Goal: Find specific page/section: Find specific page/section

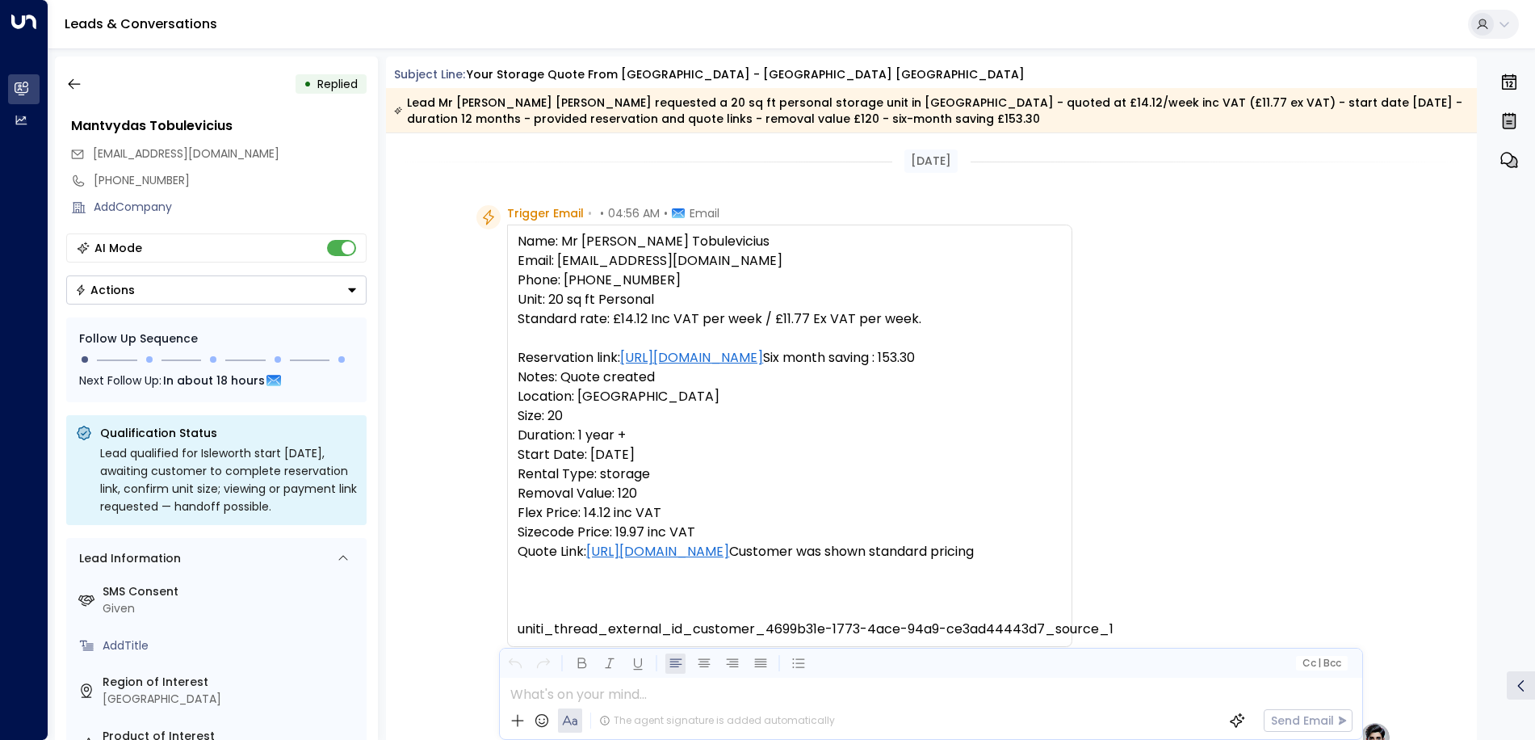
scroll to position [873, 0]
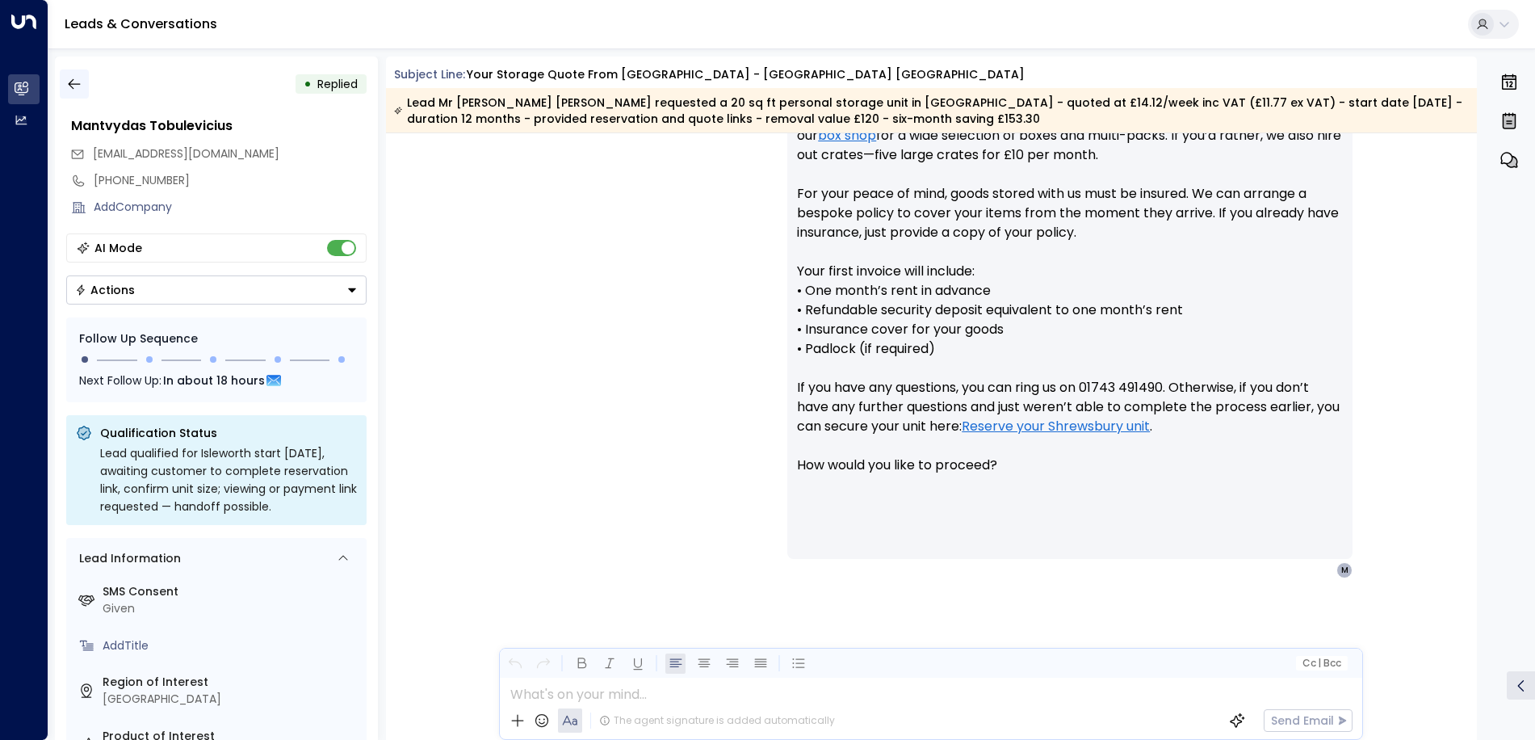
click at [77, 79] on icon "button" at bounding box center [74, 84] width 16 height 16
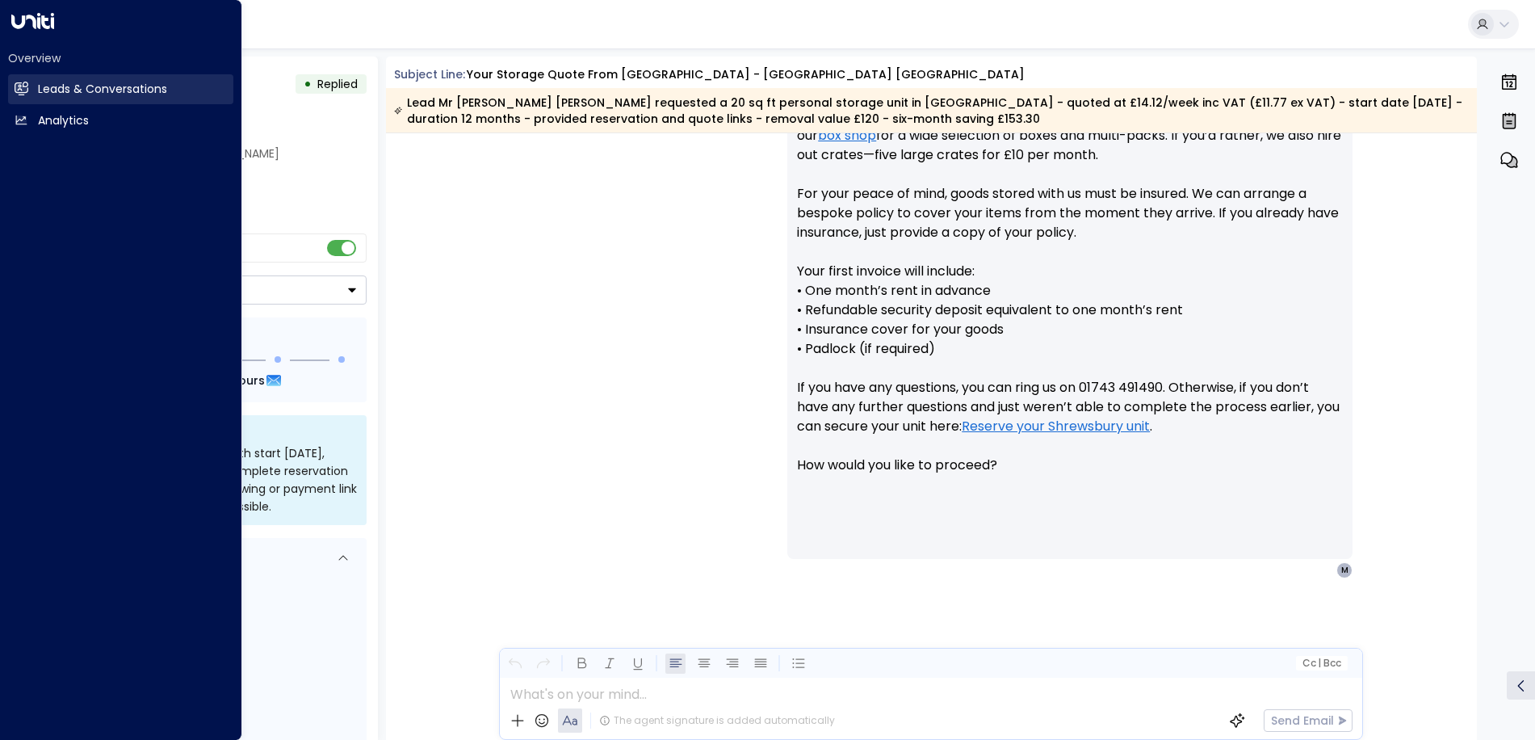
drag, startPoint x: 17, startPoint y: 86, endPoint x: 65, endPoint y: 86, distance: 47.6
click at [17, 86] on icon at bounding box center [21, 88] width 13 height 10
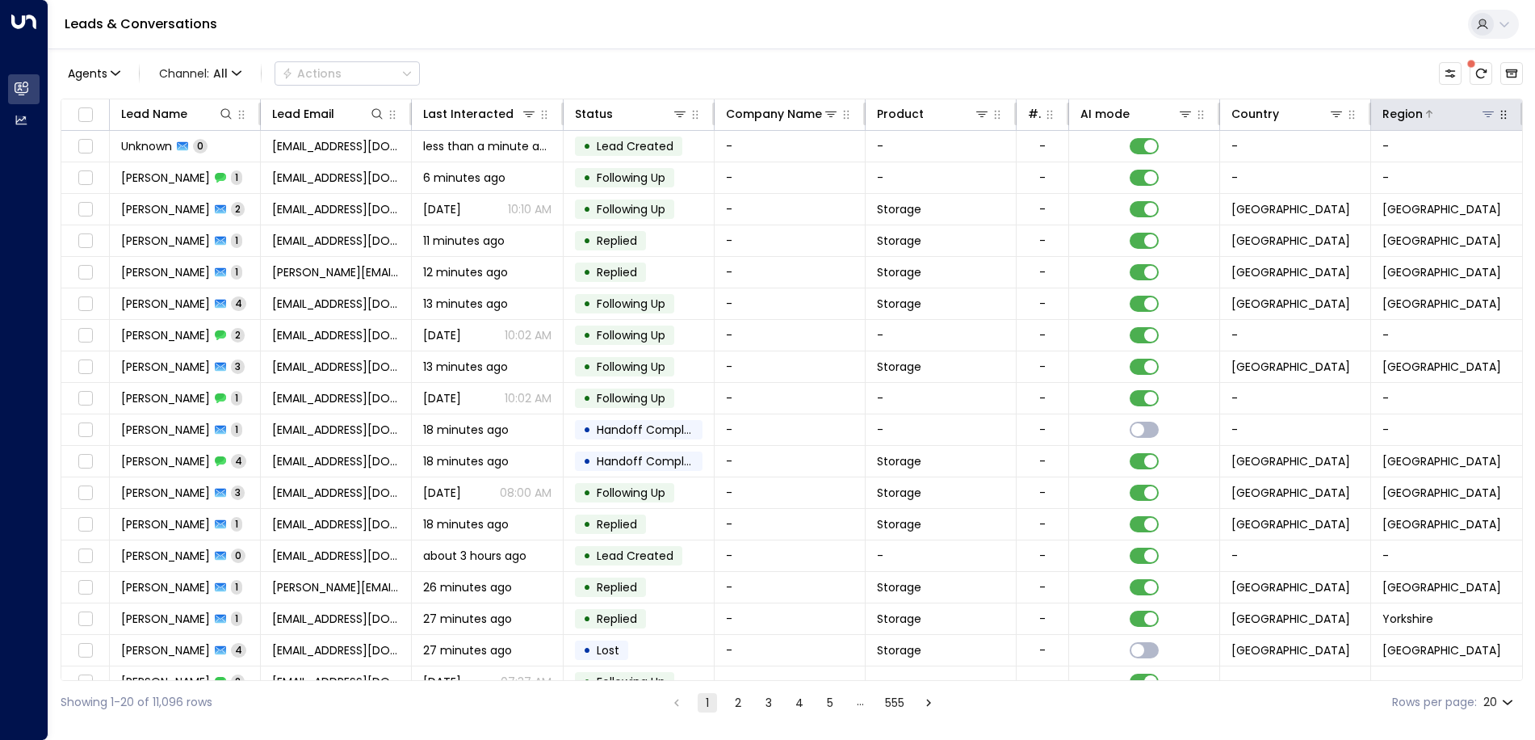
click at [1482, 112] on icon at bounding box center [1487, 114] width 11 height 6
click at [1491, 120] on button at bounding box center [1488, 114] width 16 height 16
click at [1482, 113] on icon at bounding box center [1488, 113] width 13 height 13
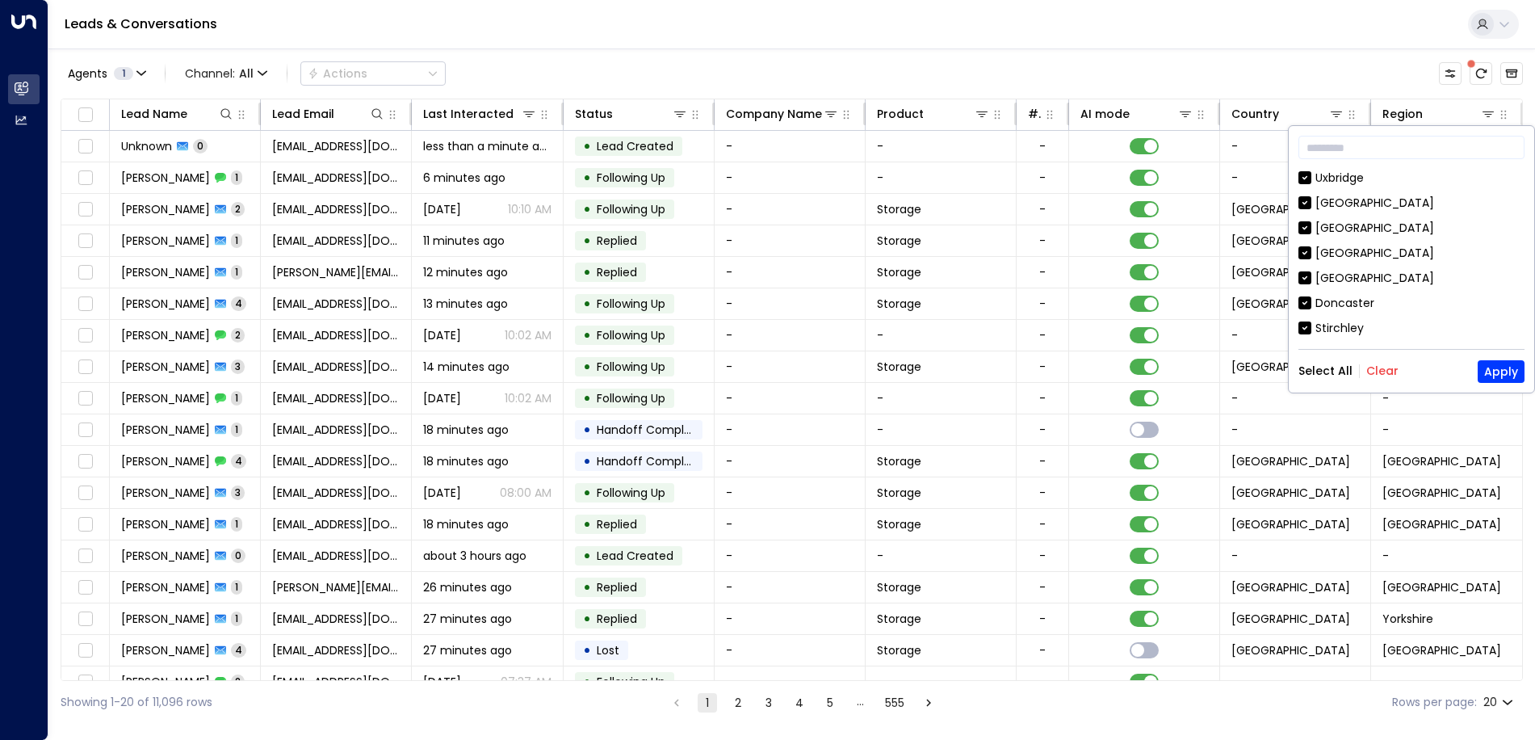
drag, startPoint x: 1374, startPoint y: 371, endPoint x: 1352, endPoint y: 306, distance: 68.9
click at [1373, 364] on button "Clear" at bounding box center [1382, 370] width 32 height 13
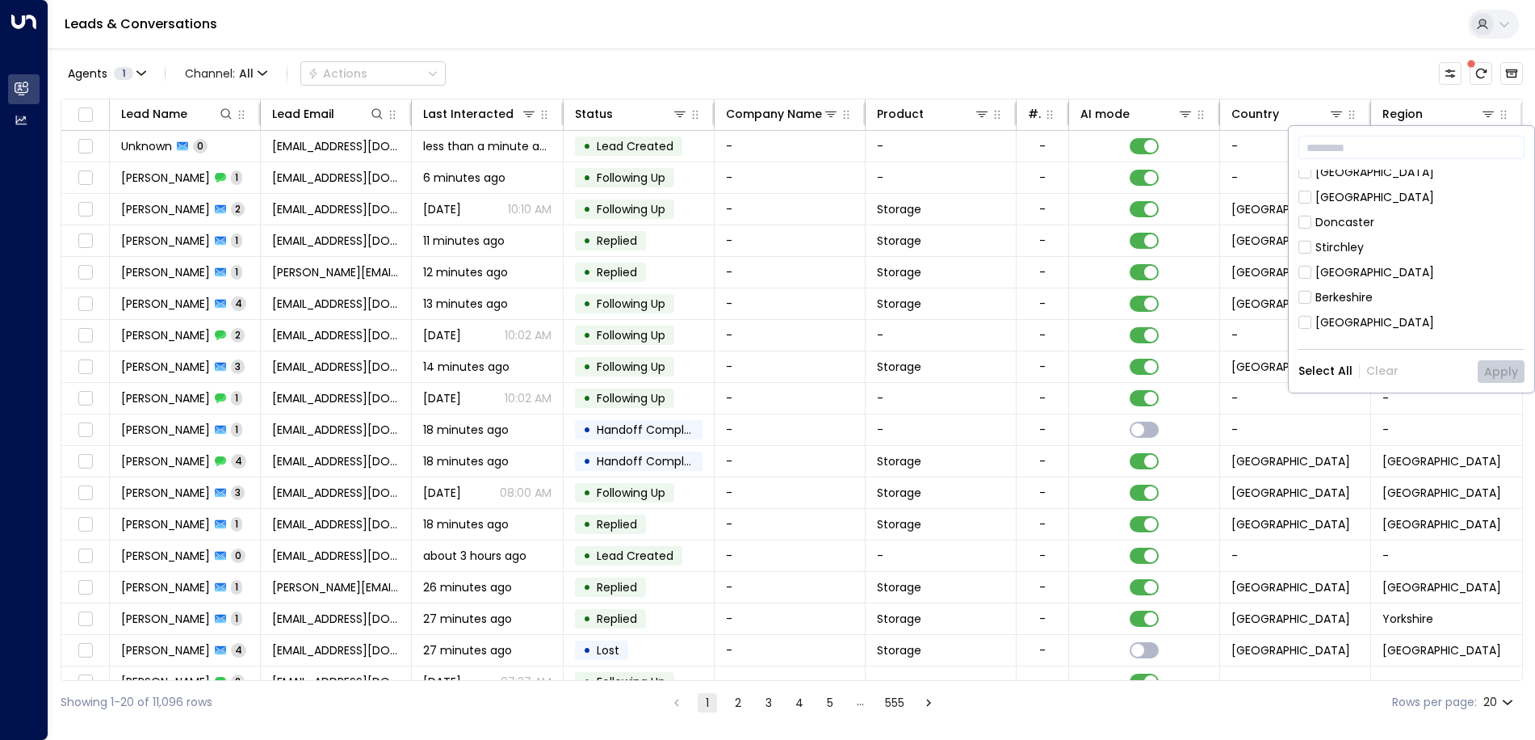
scroll to position [161, 0]
click at [1330, 259] on div "[GEOGRAPHIC_DATA]" at bounding box center [1374, 266] width 119 height 17
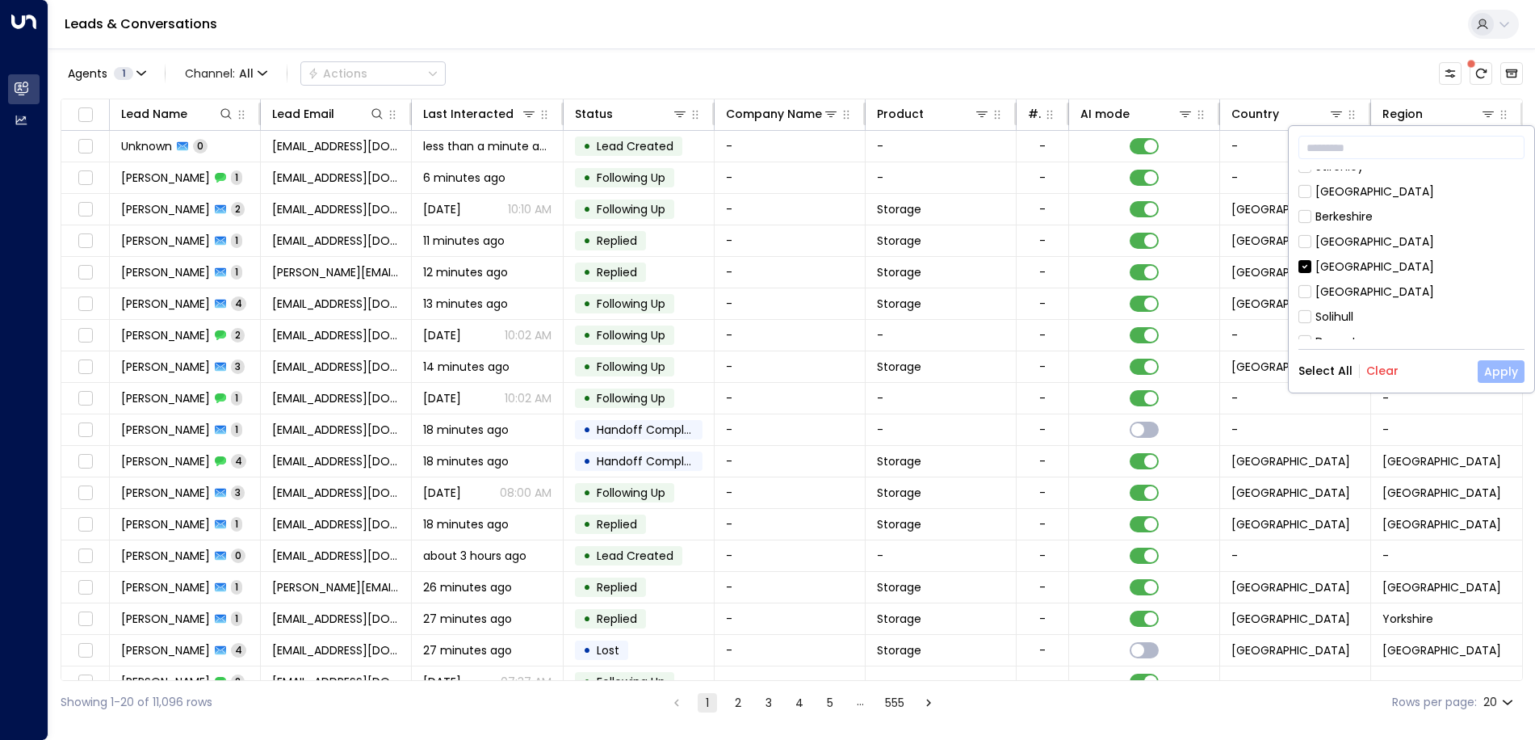
click at [1495, 366] on button "Apply" at bounding box center [1501, 371] width 47 height 23
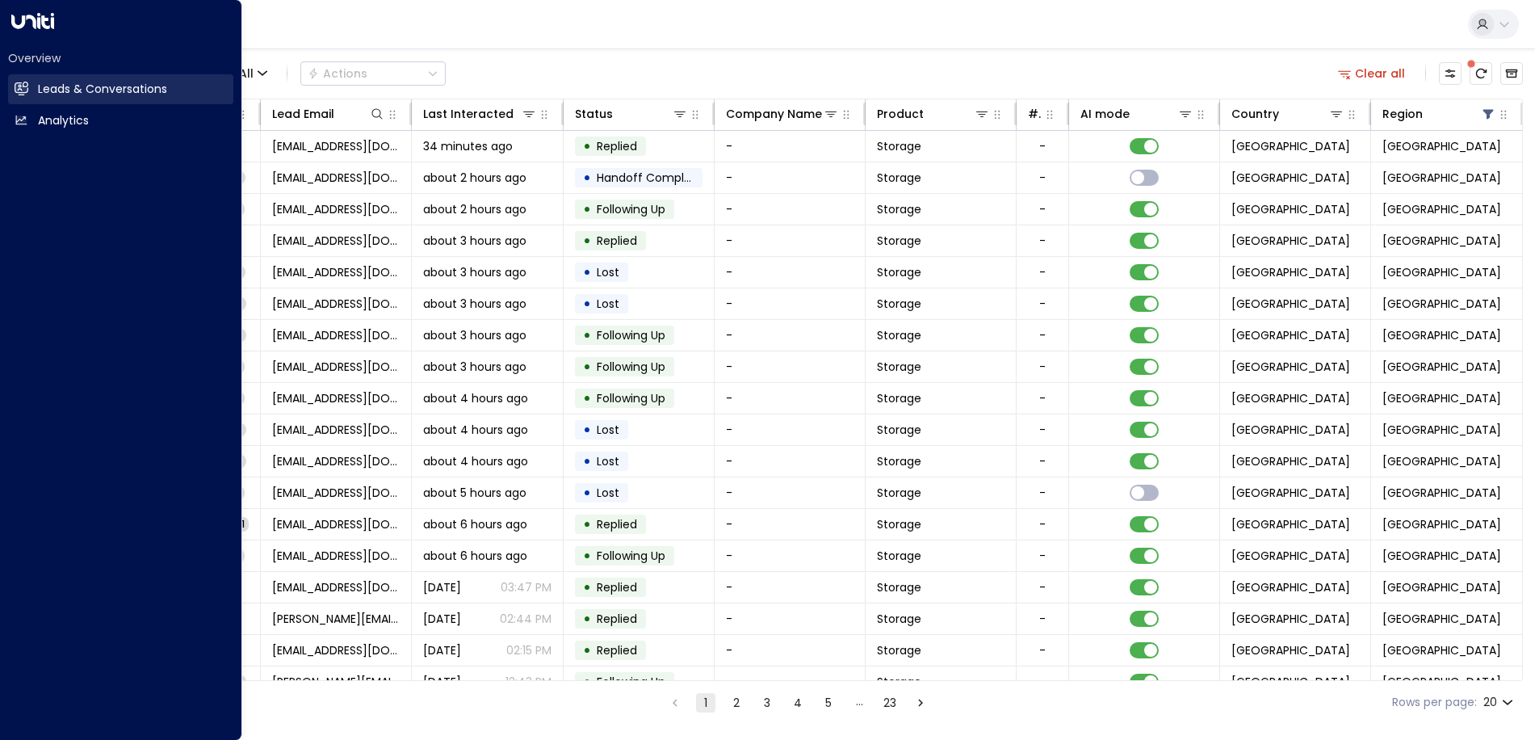
click at [31, 87] on link "Leads & Conversations Leads & Conversations" at bounding box center [120, 89] width 225 height 30
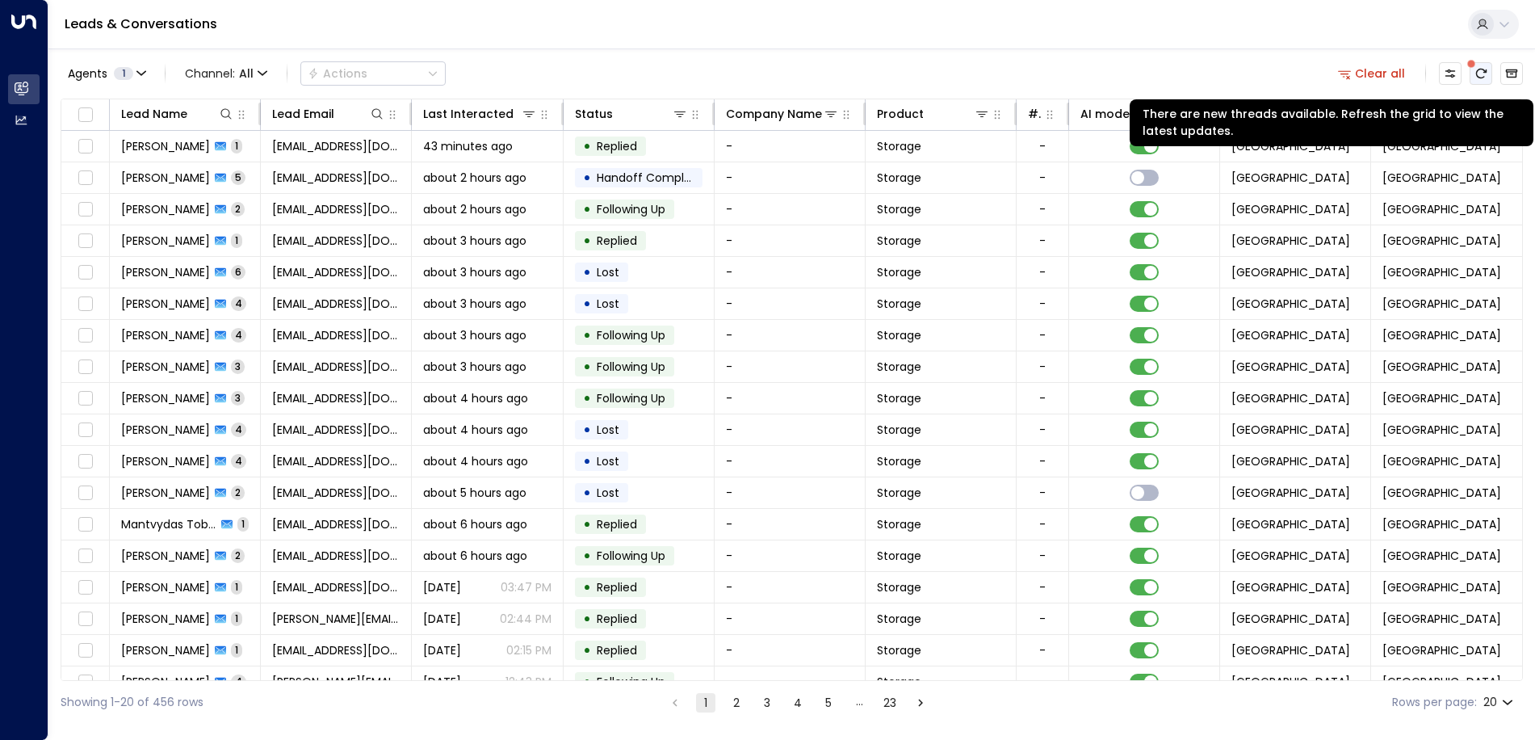
click at [1474, 74] on button "There are new threads available. Refresh the grid to view the latest updates." at bounding box center [1481, 73] width 23 height 23
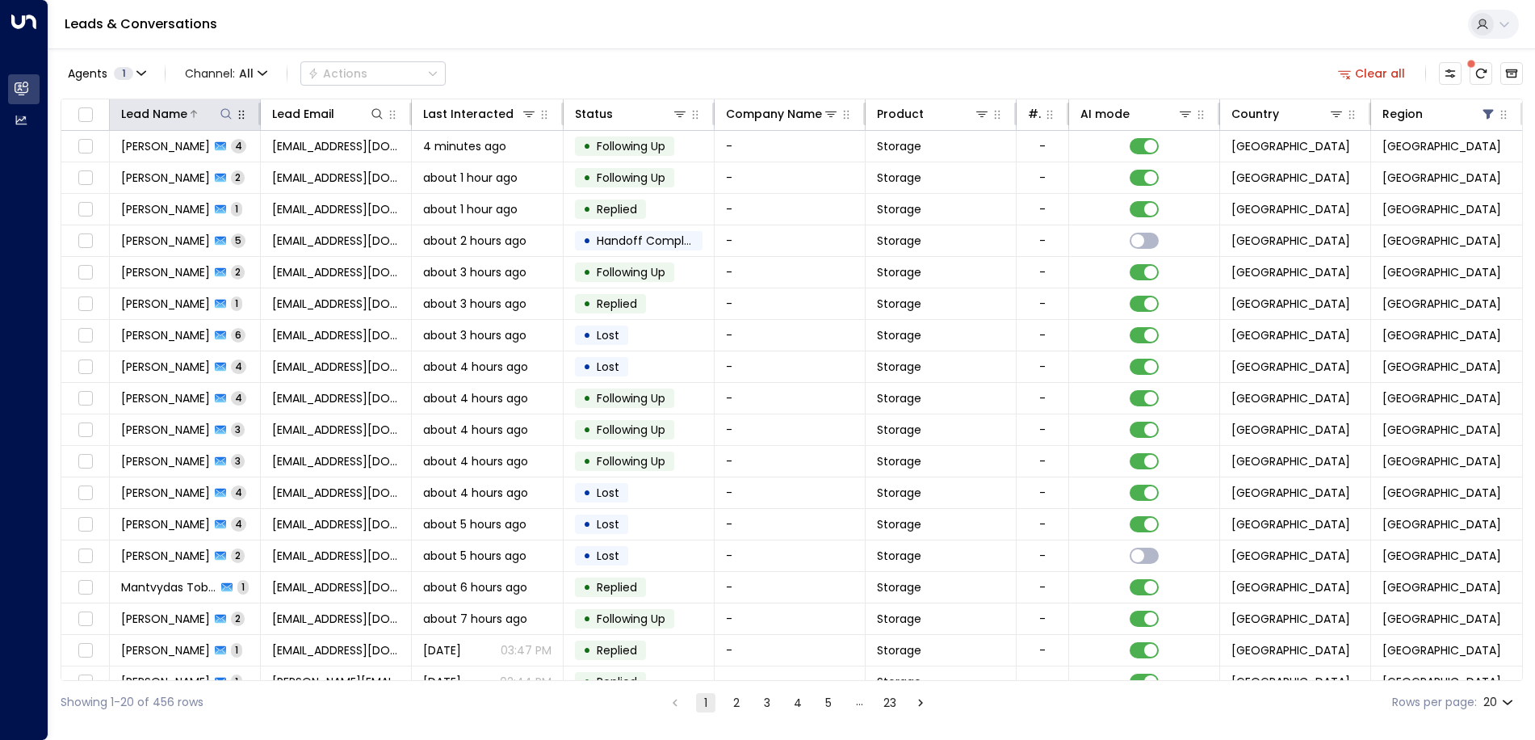
click at [224, 111] on icon at bounding box center [226, 113] width 13 height 13
click at [200, 170] on input "text" at bounding box center [226, 172] width 223 height 30
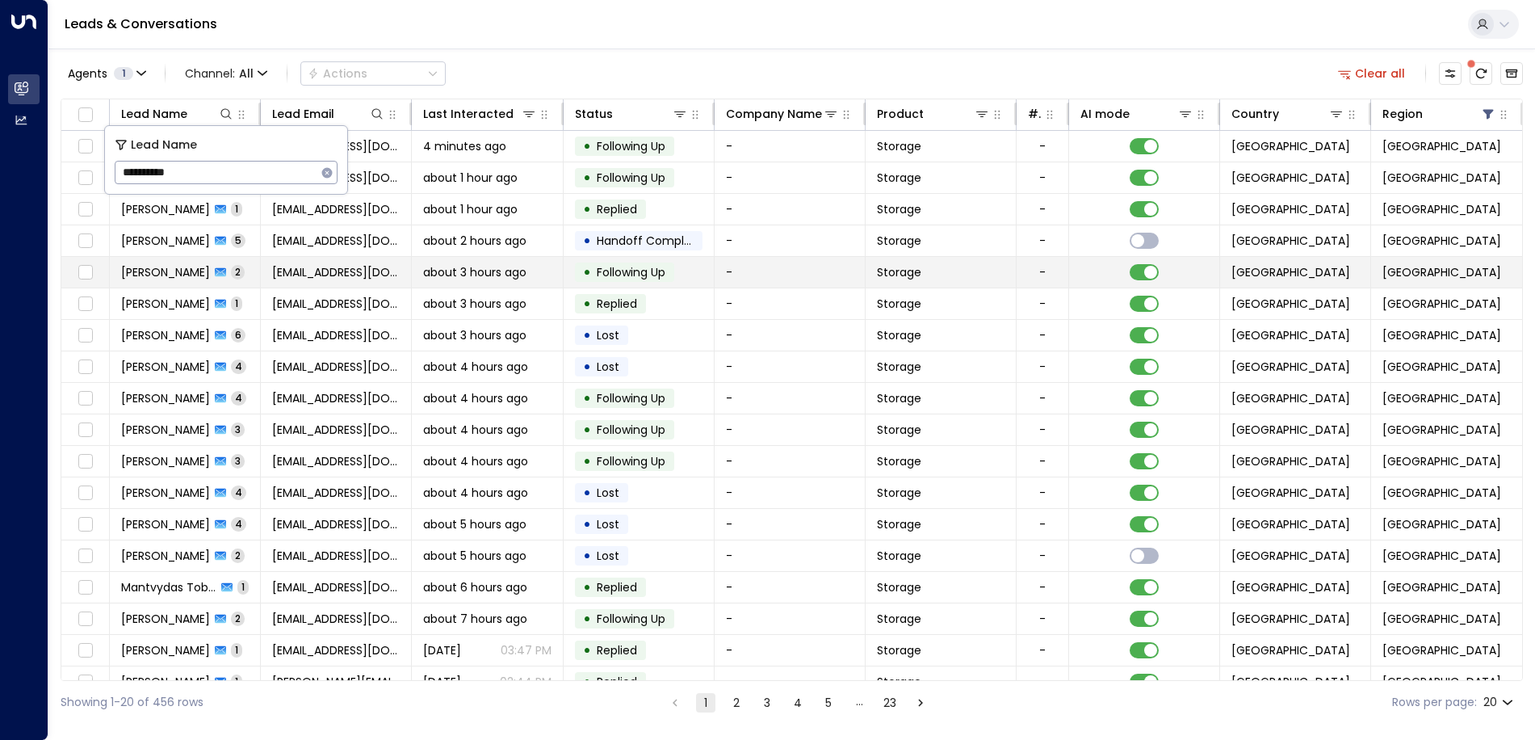
type input "**********"
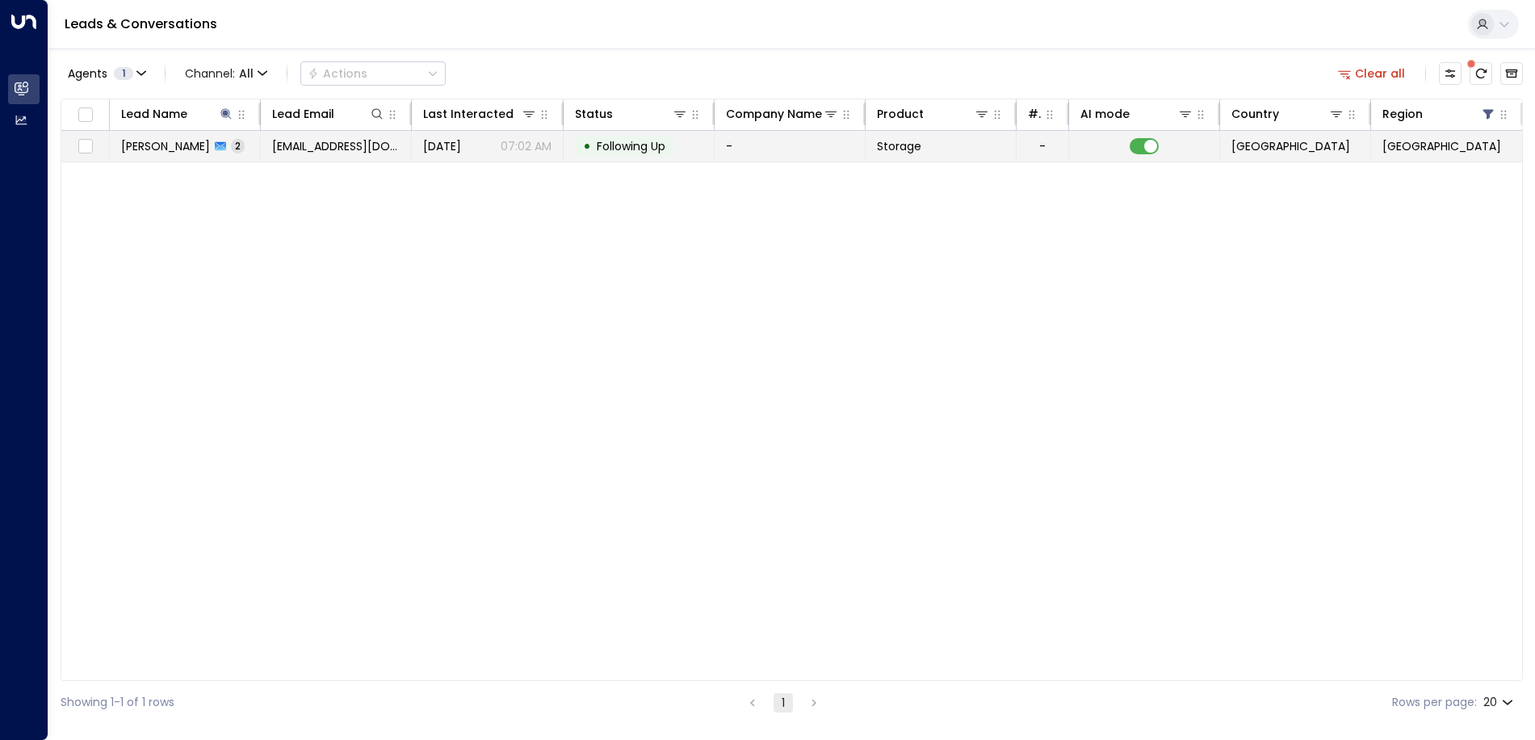
click at [522, 145] on p "07:02 AM" at bounding box center [526, 146] width 51 height 16
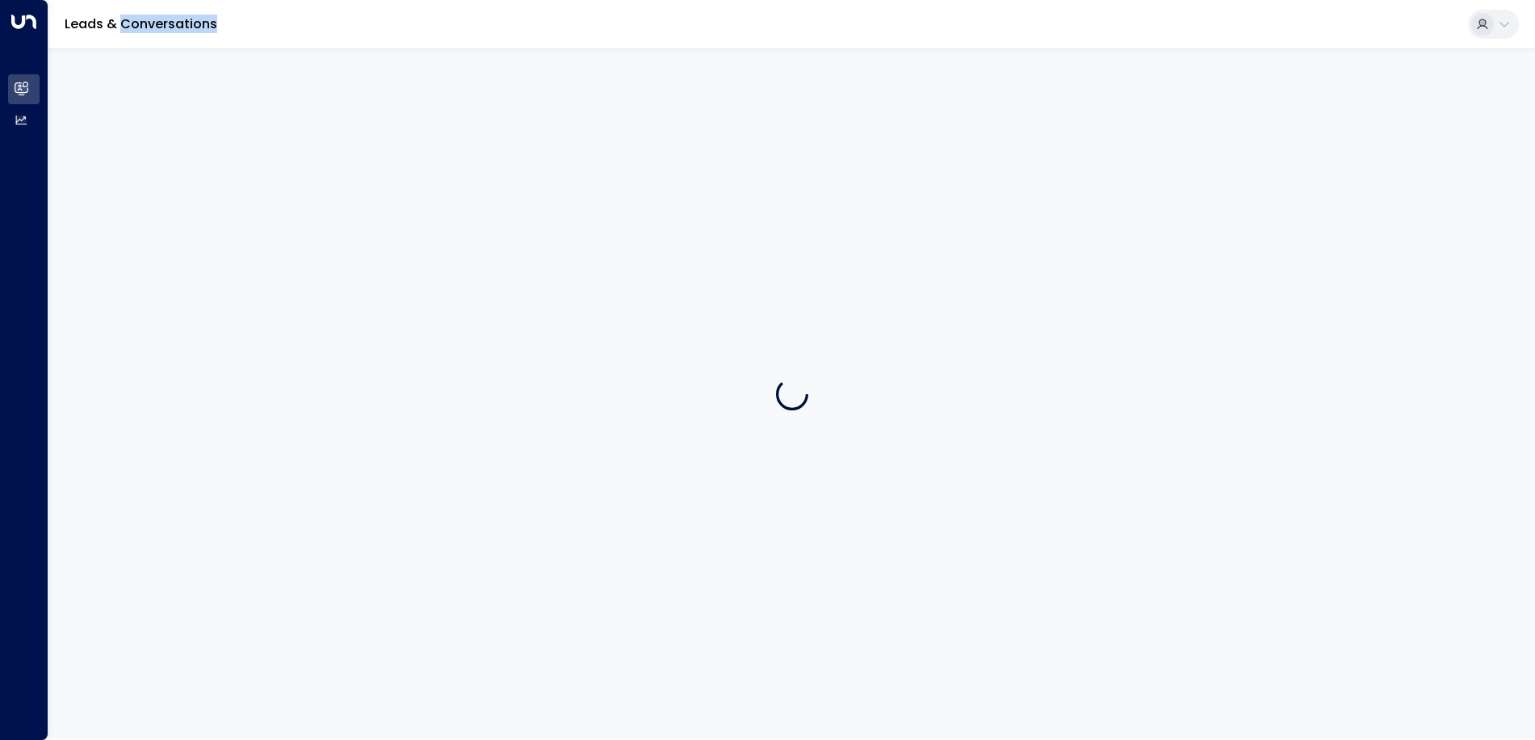
click at [522, 145] on div at bounding box center [791, 393] width 1486 height 690
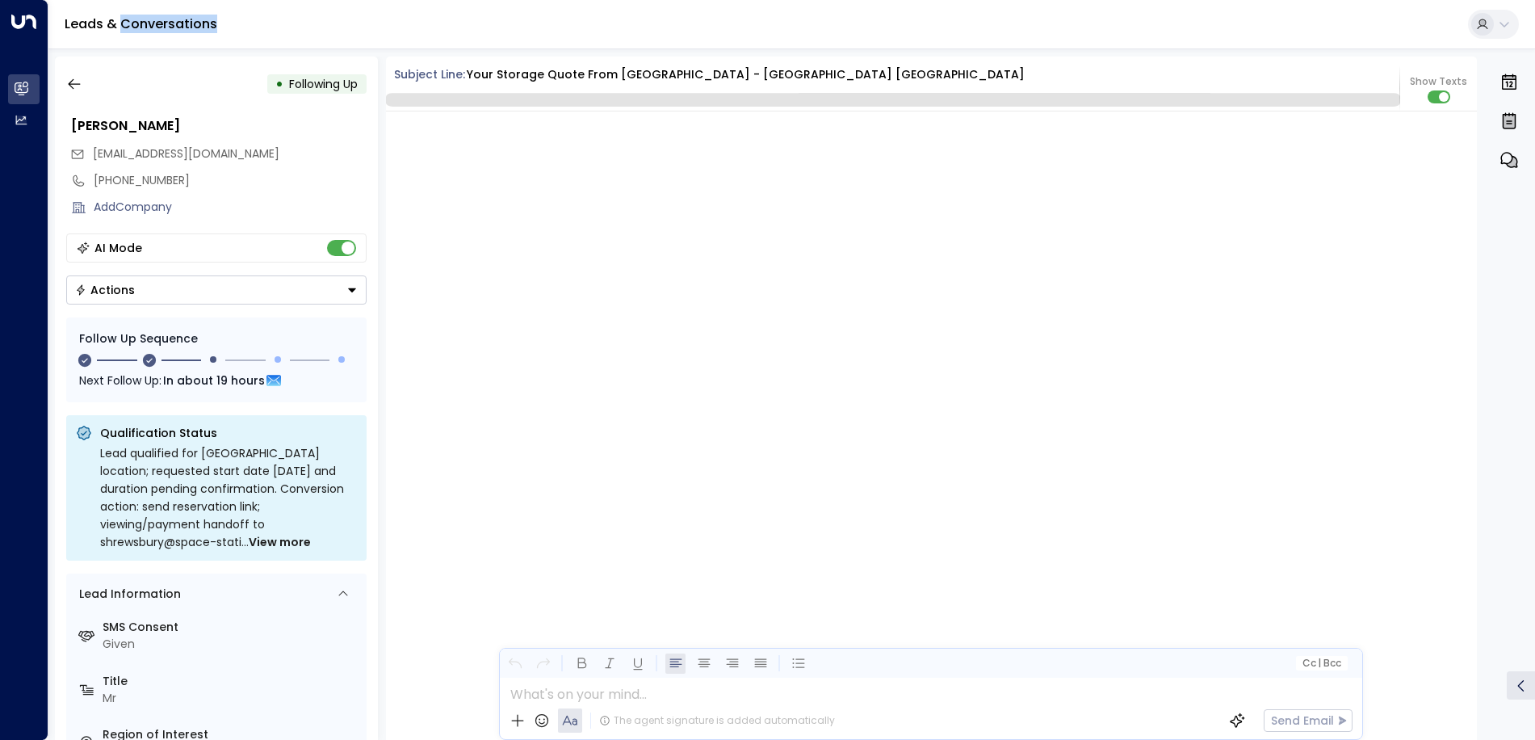
scroll to position [1410, 0]
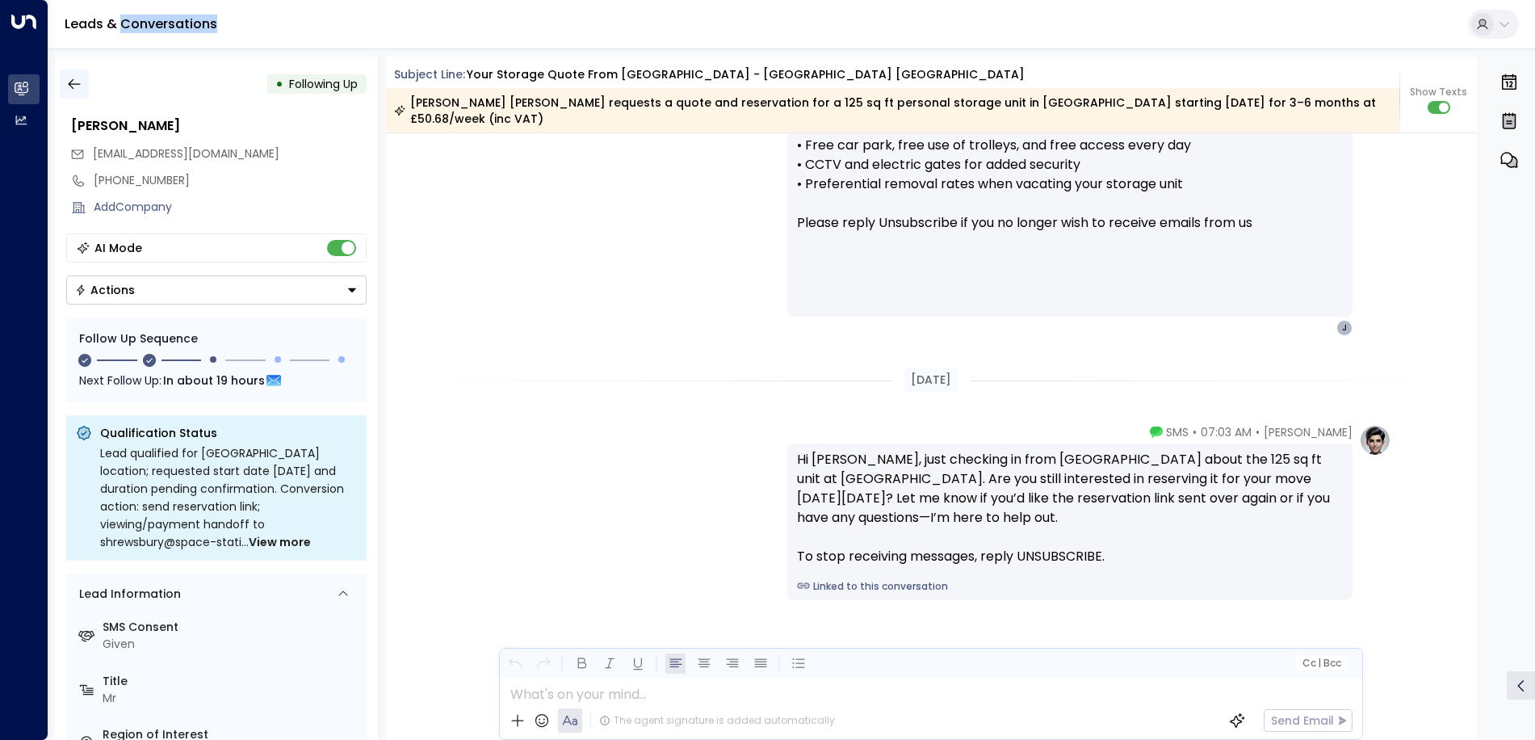
click at [73, 82] on icon "button" at bounding box center [74, 84] width 16 height 16
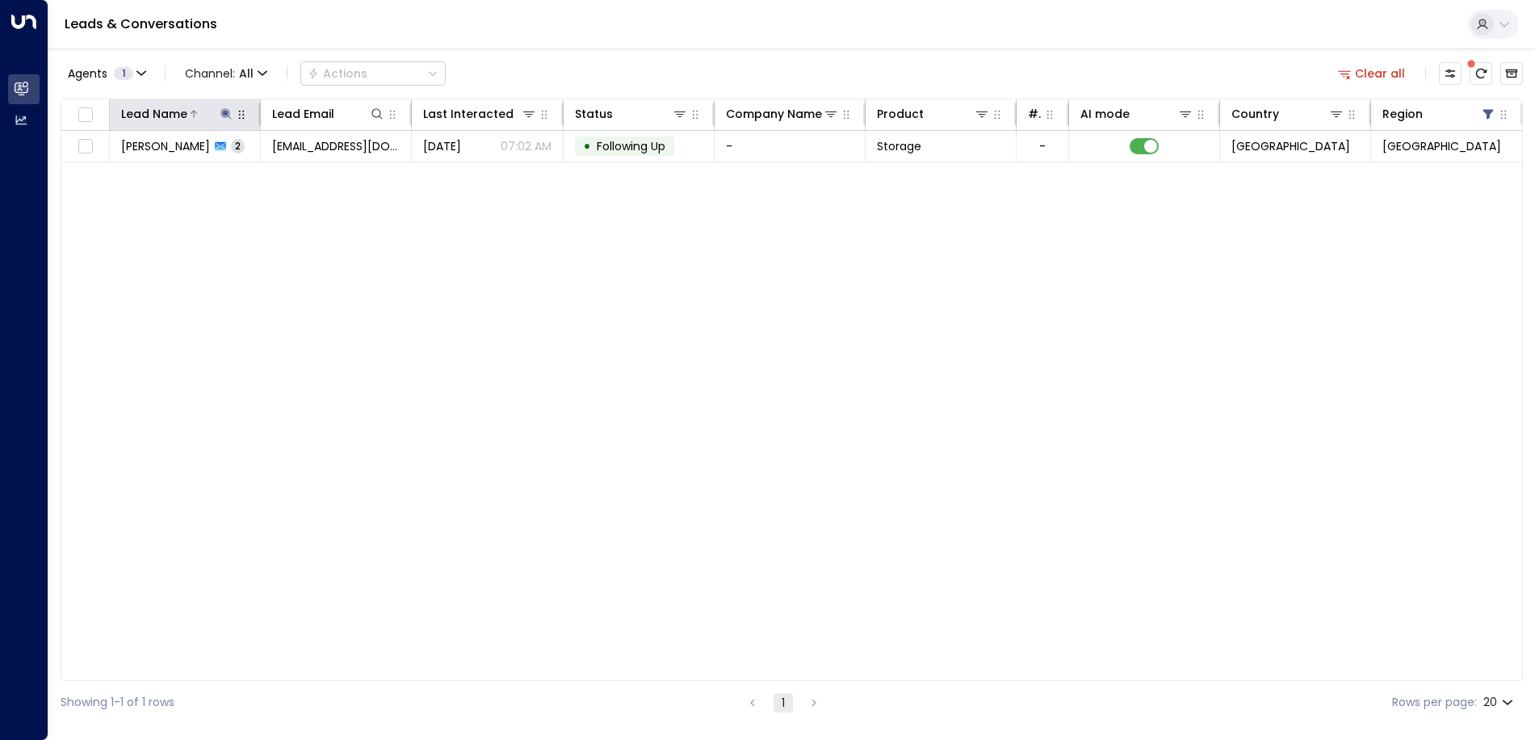
click at [227, 116] on icon at bounding box center [226, 113] width 13 height 13
drag, startPoint x: 224, startPoint y: 178, endPoint x: 73, endPoint y: 175, distance: 151.0
click at [73, 175] on body "**********" at bounding box center [767, 361] width 1535 height 723
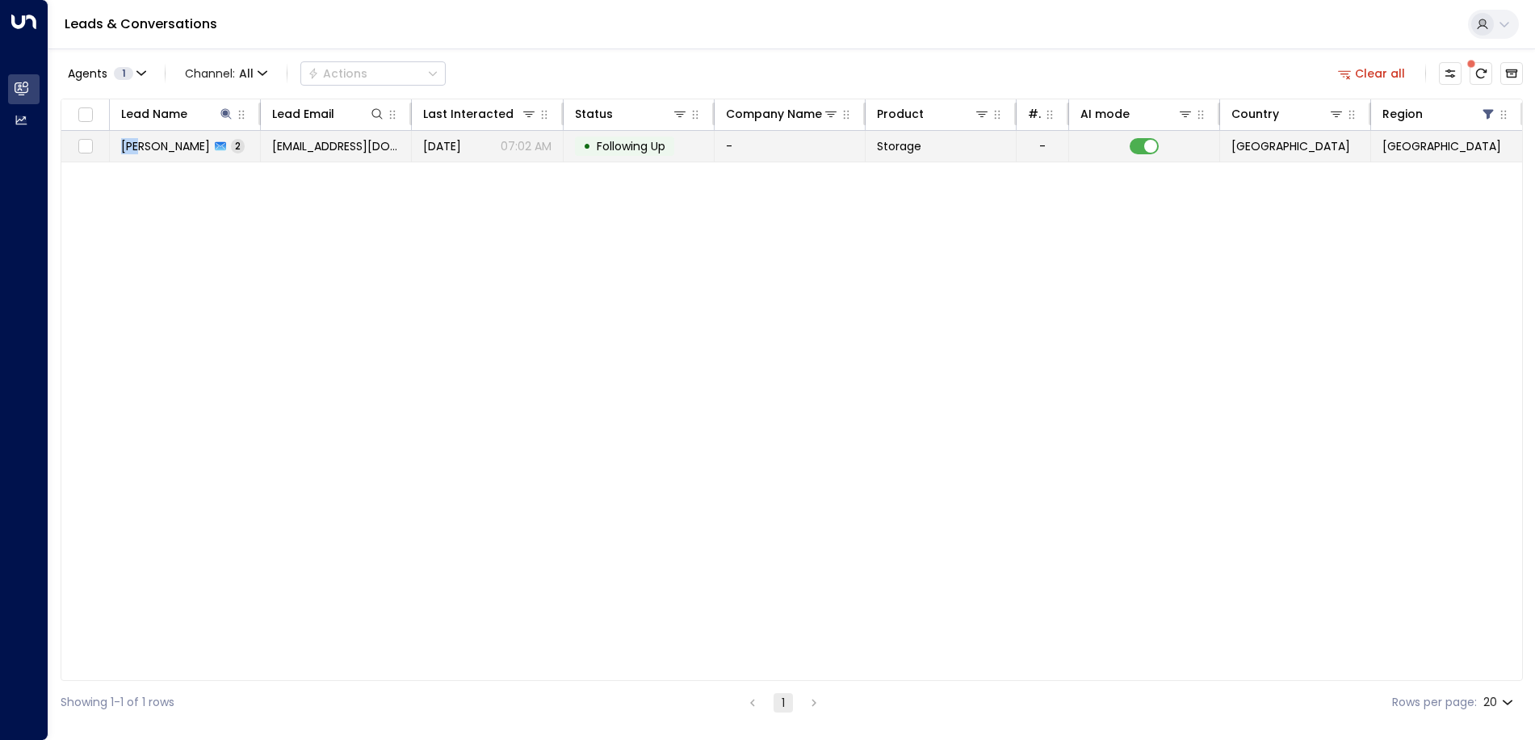
drag, startPoint x: 73, startPoint y: 175, endPoint x: 141, endPoint y: 149, distance: 72.6
click at [141, 149] on div "Lead Name Lead Email Last Interacted Status Company Name Product # of people AI…" at bounding box center [792, 390] width 1462 height 582
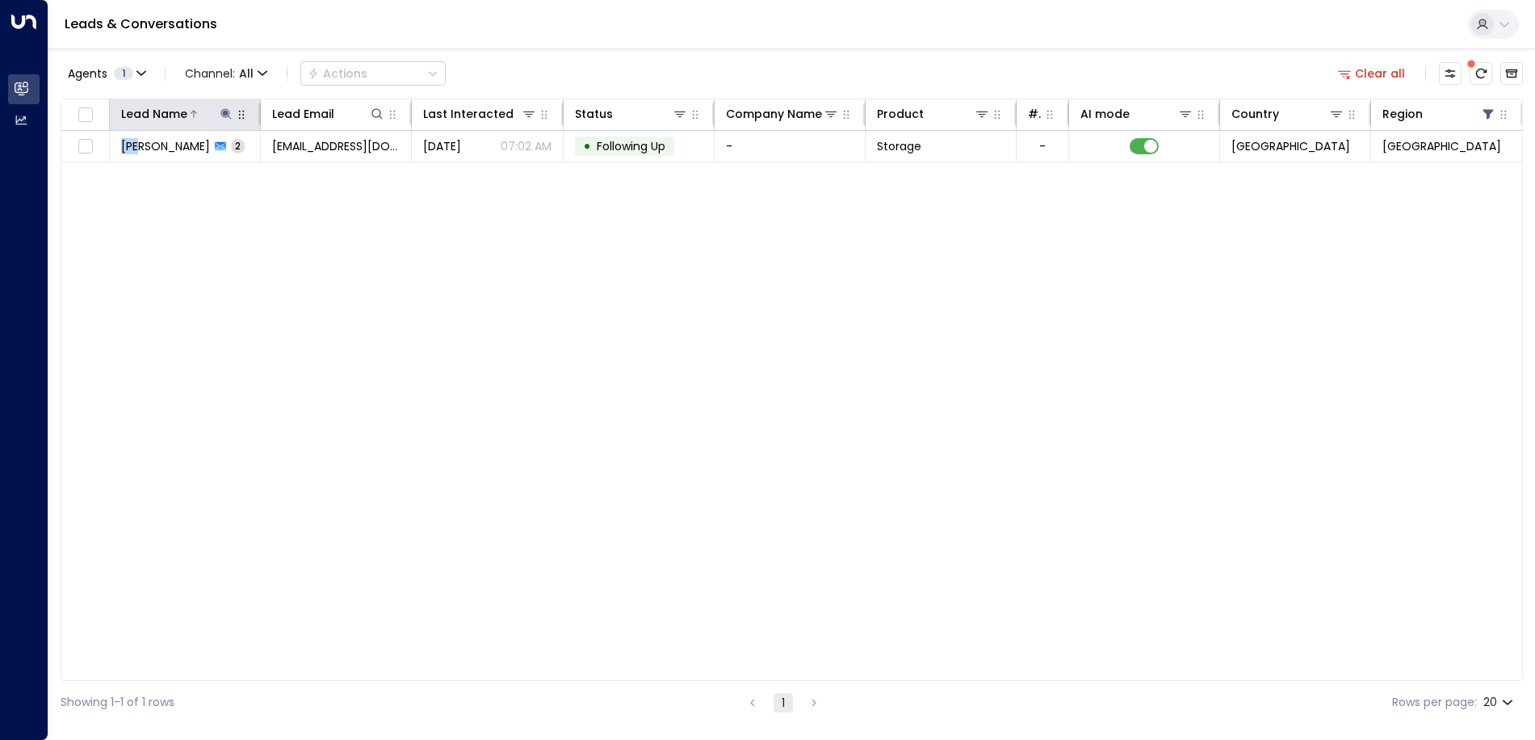
drag, startPoint x: 141, startPoint y: 149, endPoint x: 219, endPoint y: 115, distance: 84.6
click at [219, 115] on button at bounding box center [226, 114] width 16 height 16
click at [227, 115] on icon at bounding box center [226, 113] width 13 height 13
drag, startPoint x: 205, startPoint y: 169, endPoint x: 118, endPoint y: 169, distance: 87.2
click at [118, 169] on input "**********" at bounding box center [216, 172] width 202 height 30
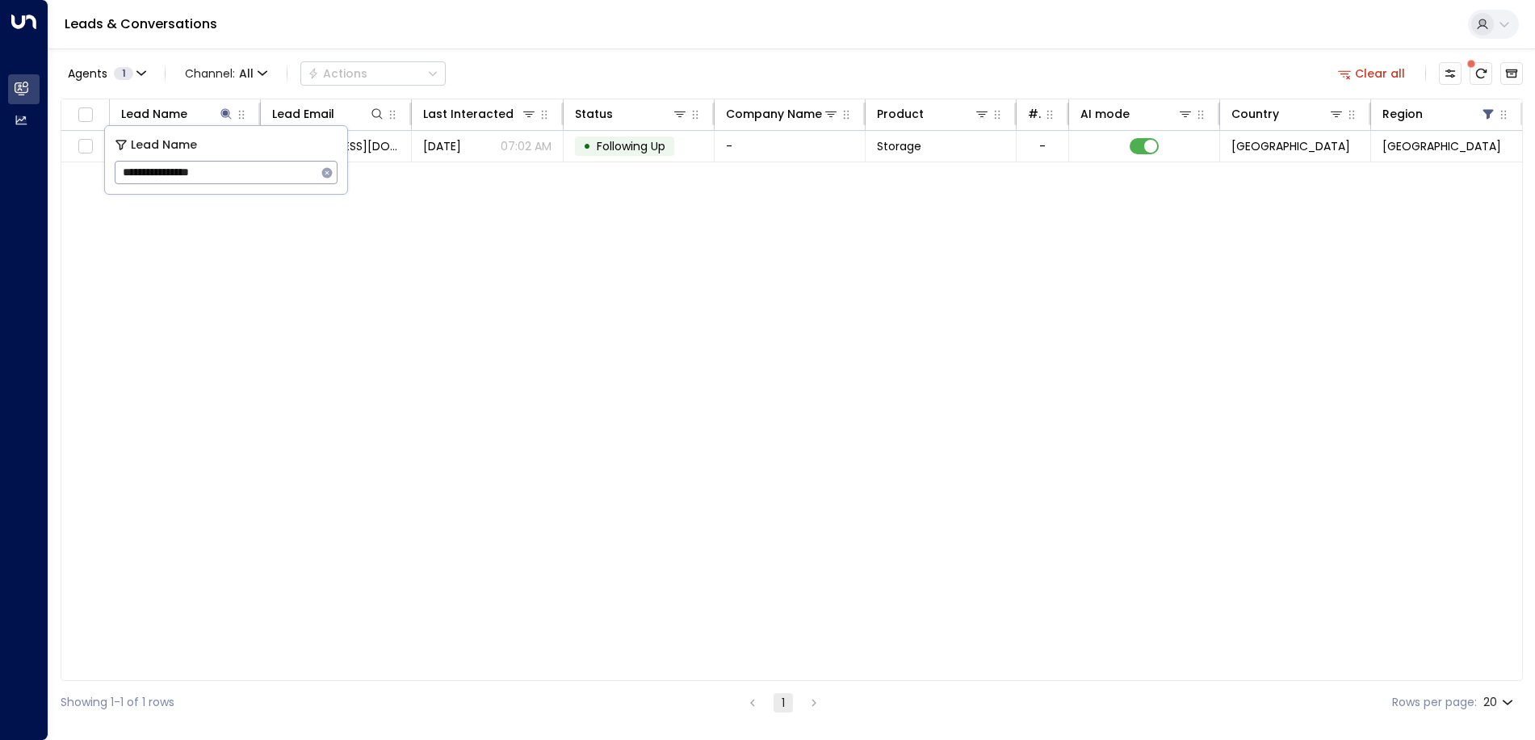
type input "**********"
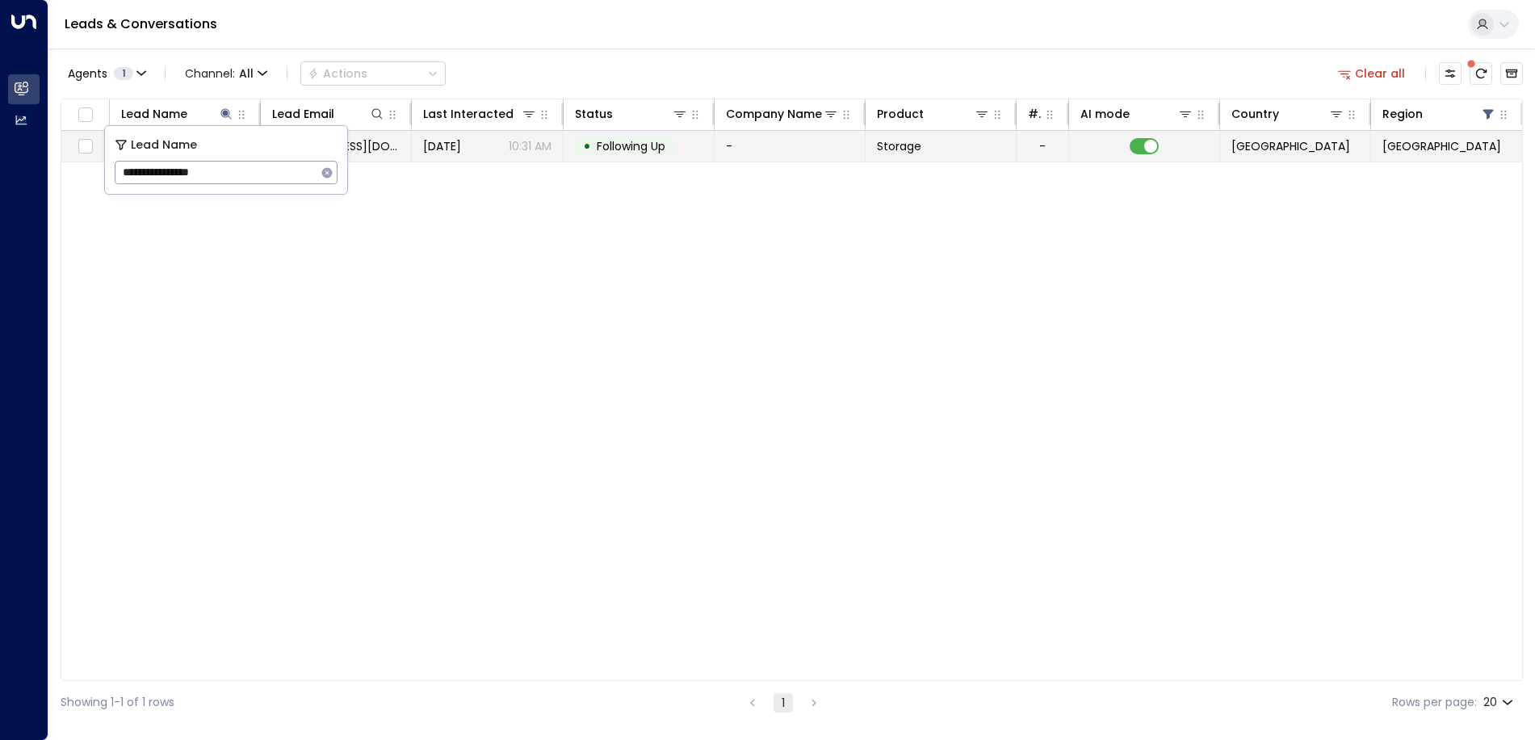
click at [615, 145] on span "Following Up" at bounding box center [631, 146] width 69 height 16
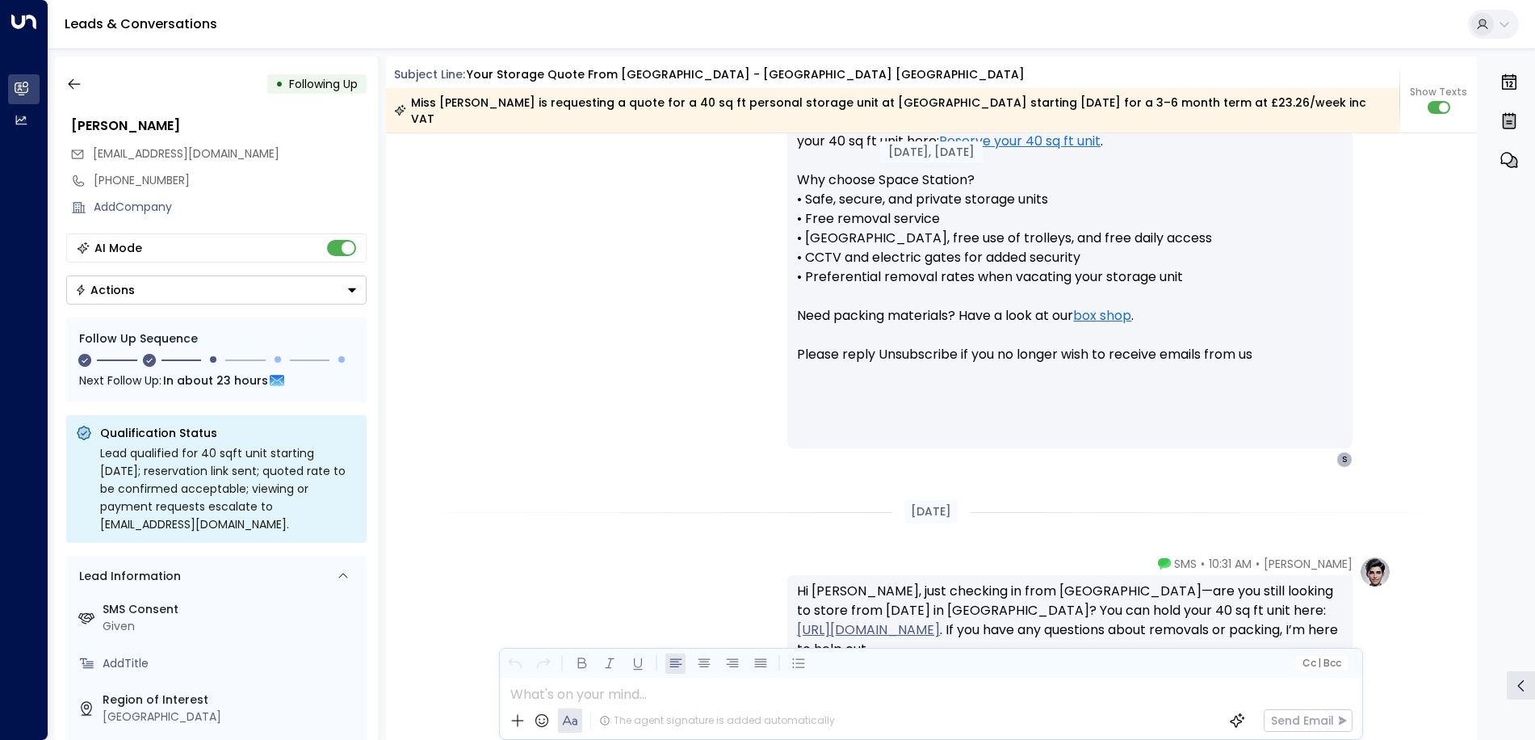
scroll to position [1590, 0]
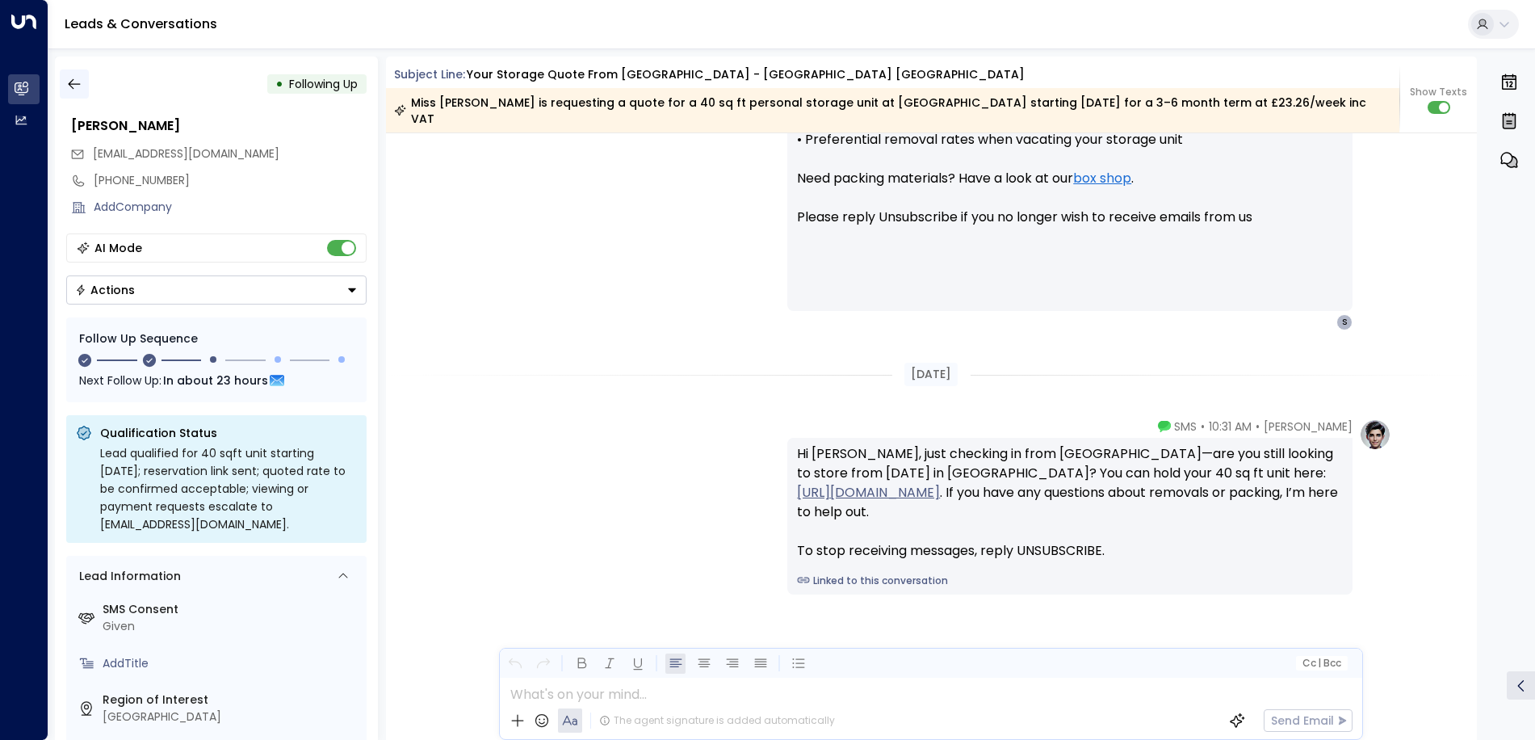
click at [78, 93] on button "button" at bounding box center [74, 83] width 29 height 29
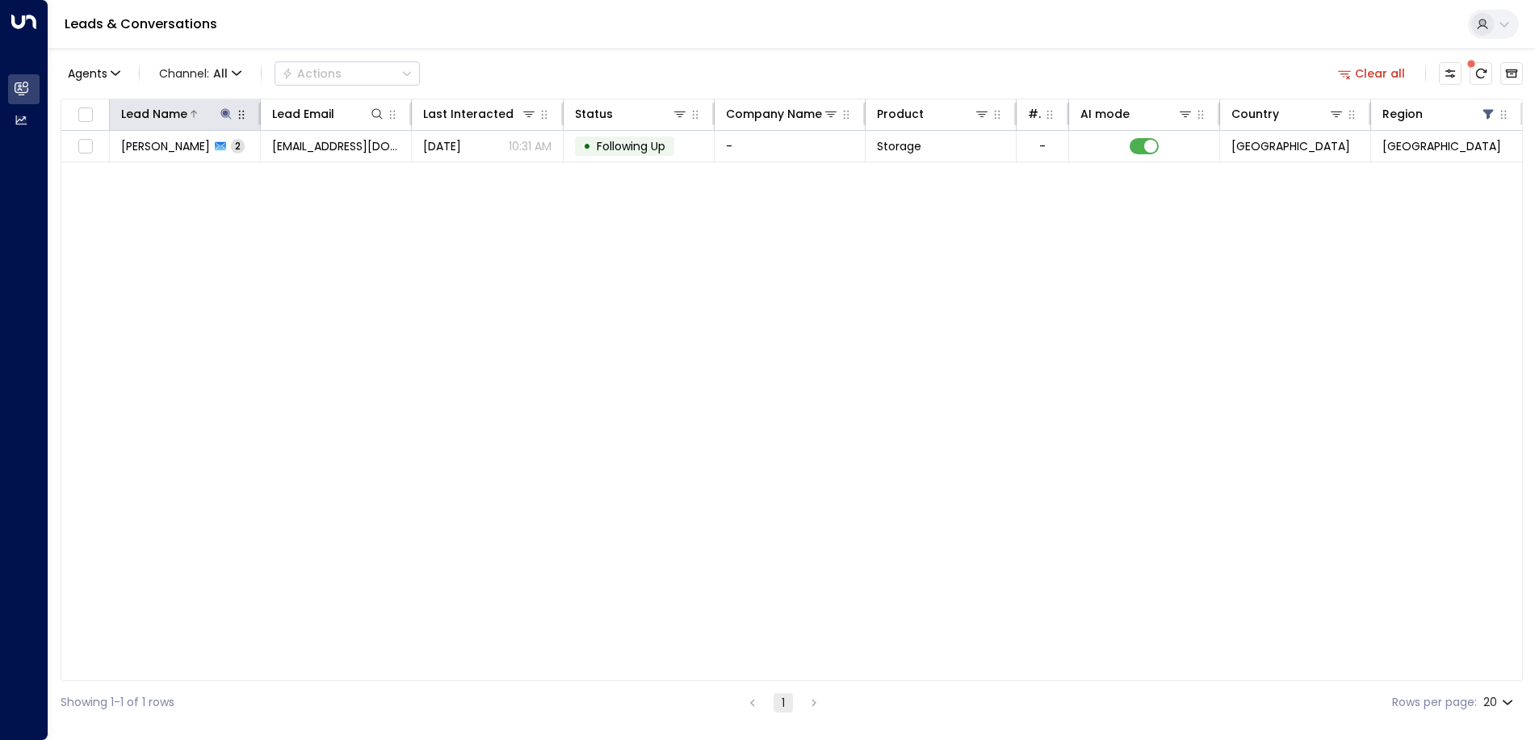
click at [224, 118] on icon at bounding box center [226, 113] width 13 height 13
drag, startPoint x: 233, startPoint y: 174, endPoint x: 125, endPoint y: 171, distance: 107.4
click at [125, 171] on input "**********" at bounding box center [216, 172] width 202 height 30
type input "**********"
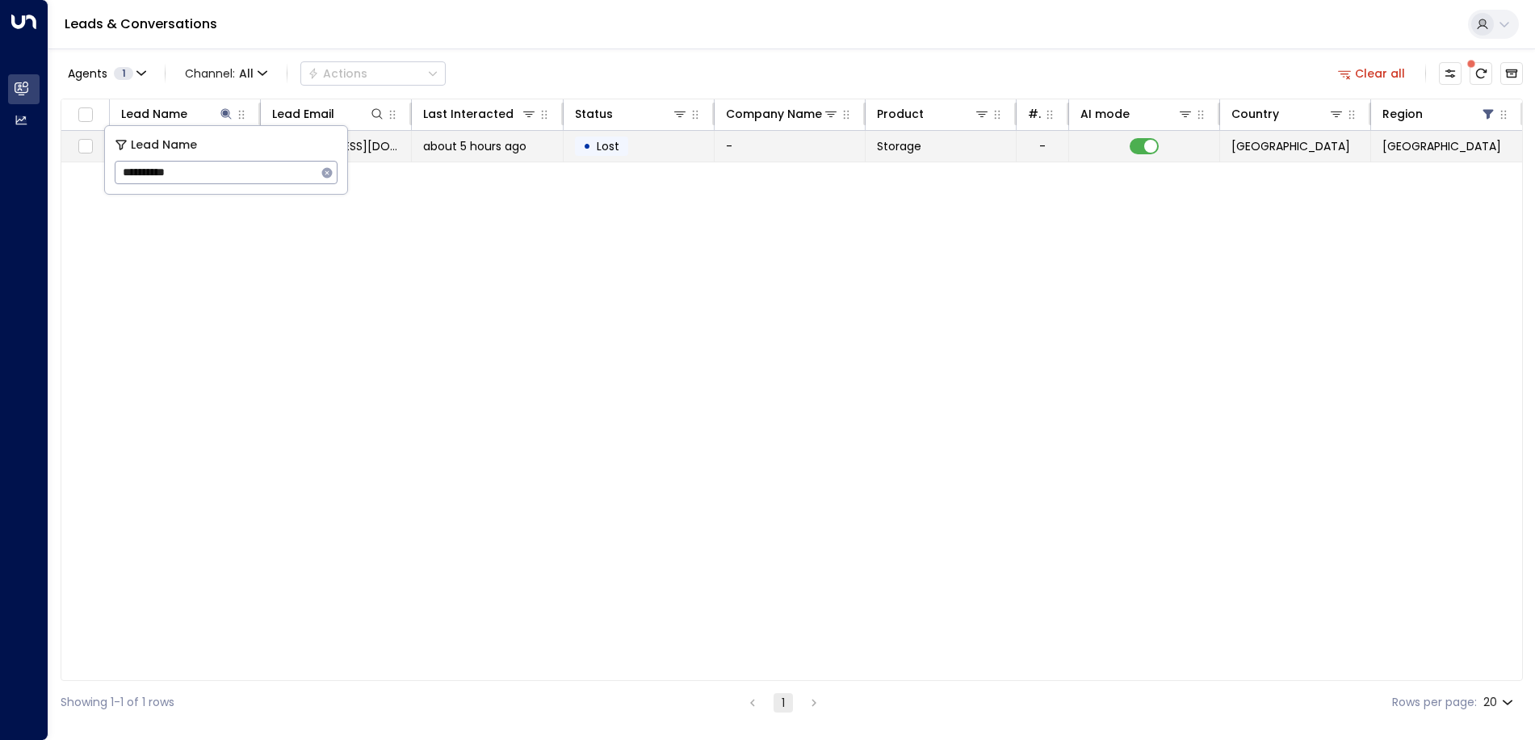
click at [501, 154] on td "about 5 hours ago" at bounding box center [487, 146] width 151 height 31
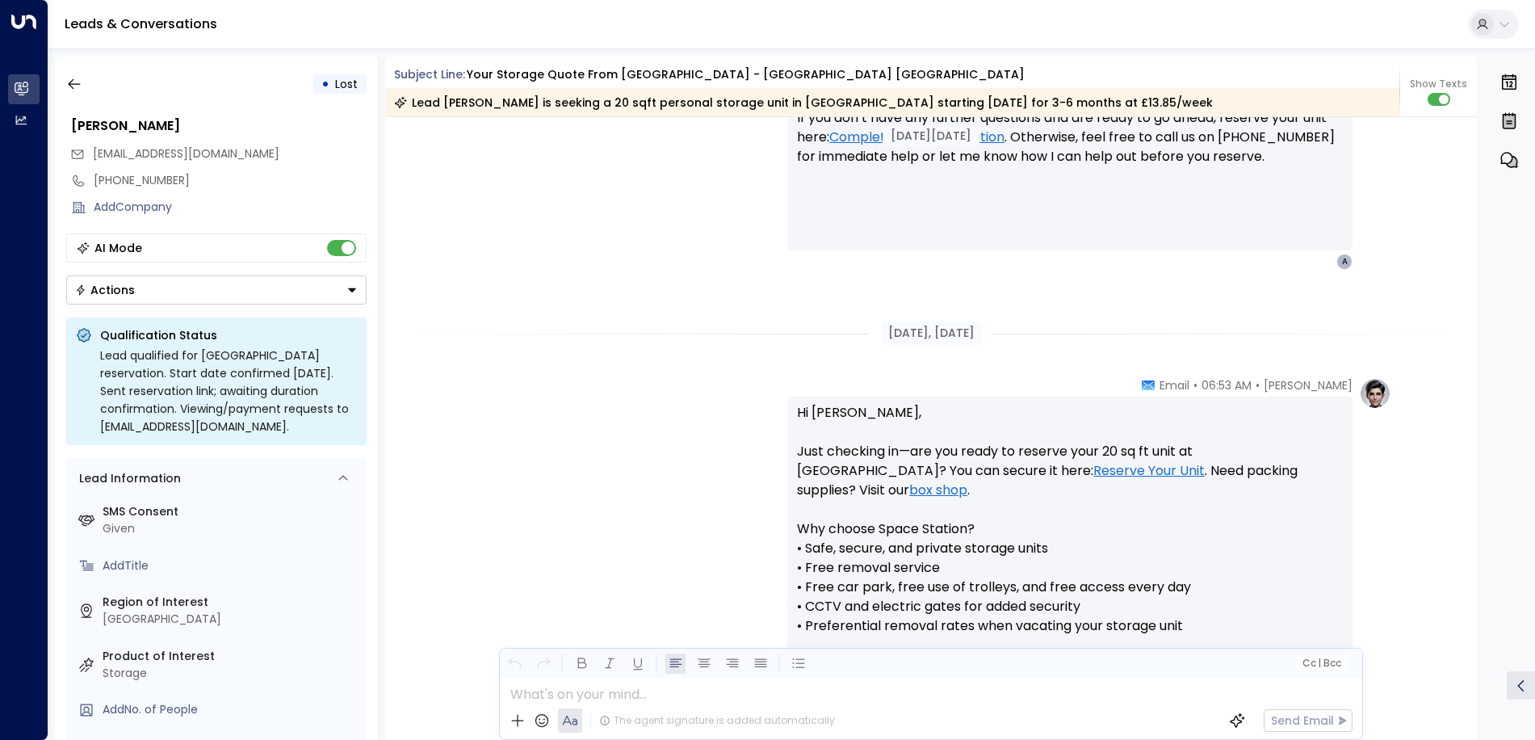
scroll to position [345, 0]
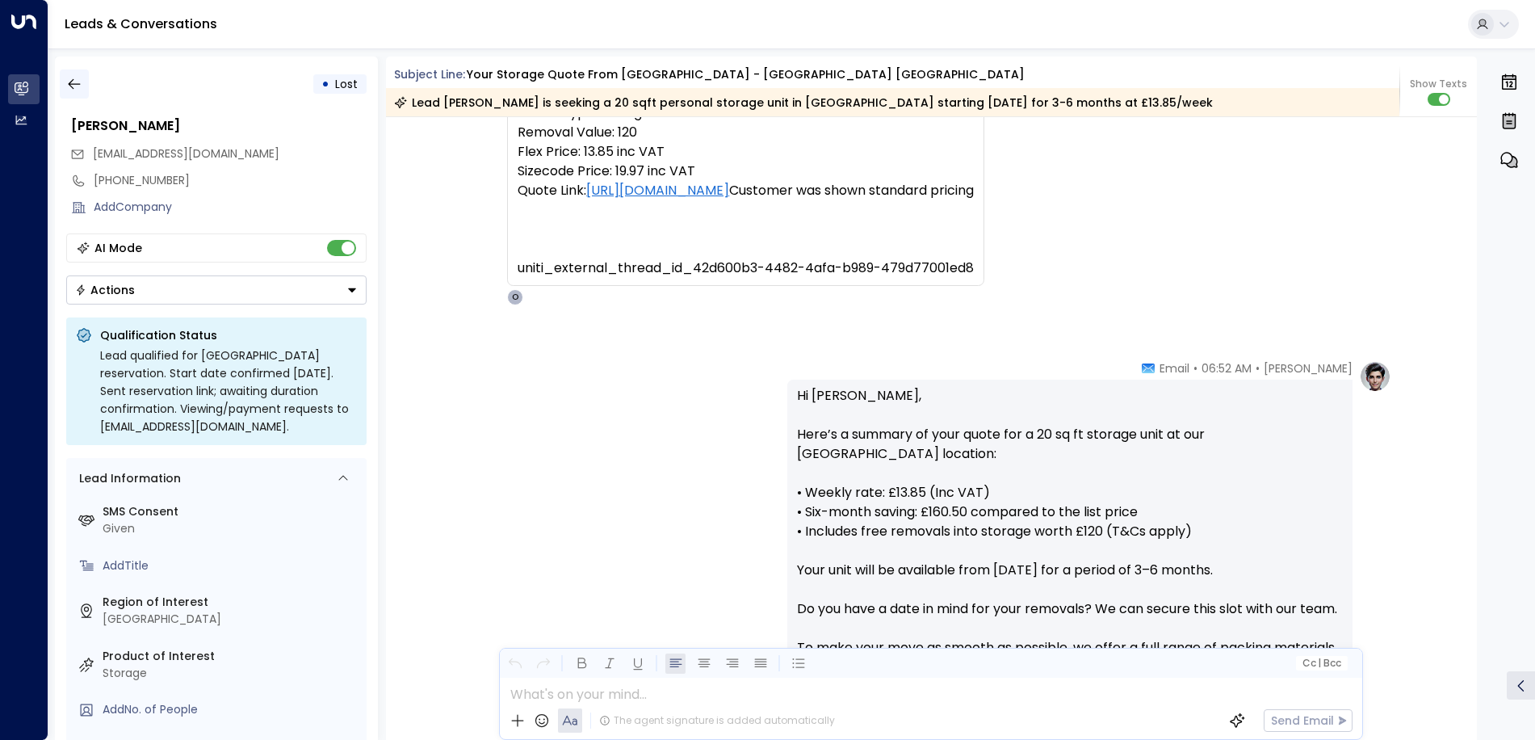
click at [72, 82] on icon "button" at bounding box center [74, 84] width 16 height 16
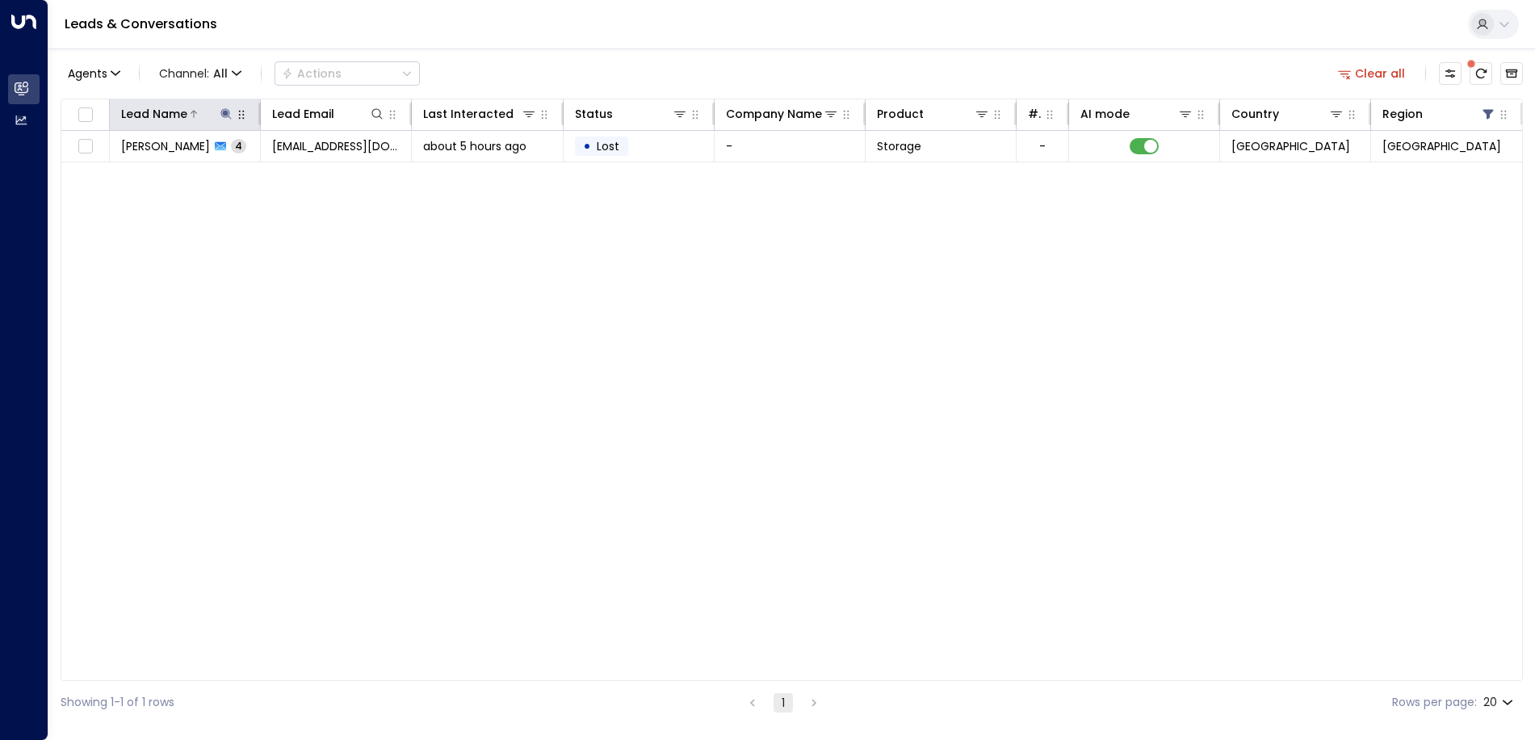
click at [226, 114] on icon at bounding box center [226, 113] width 10 height 10
drag, startPoint x: 224, startPoint y: 170, endPoint x: 117, endPoint y: 170, distance: 107.4
click at [117, 170] on input "**********" at bounding box center [216, 172] width 202 height 30
type input "**********"
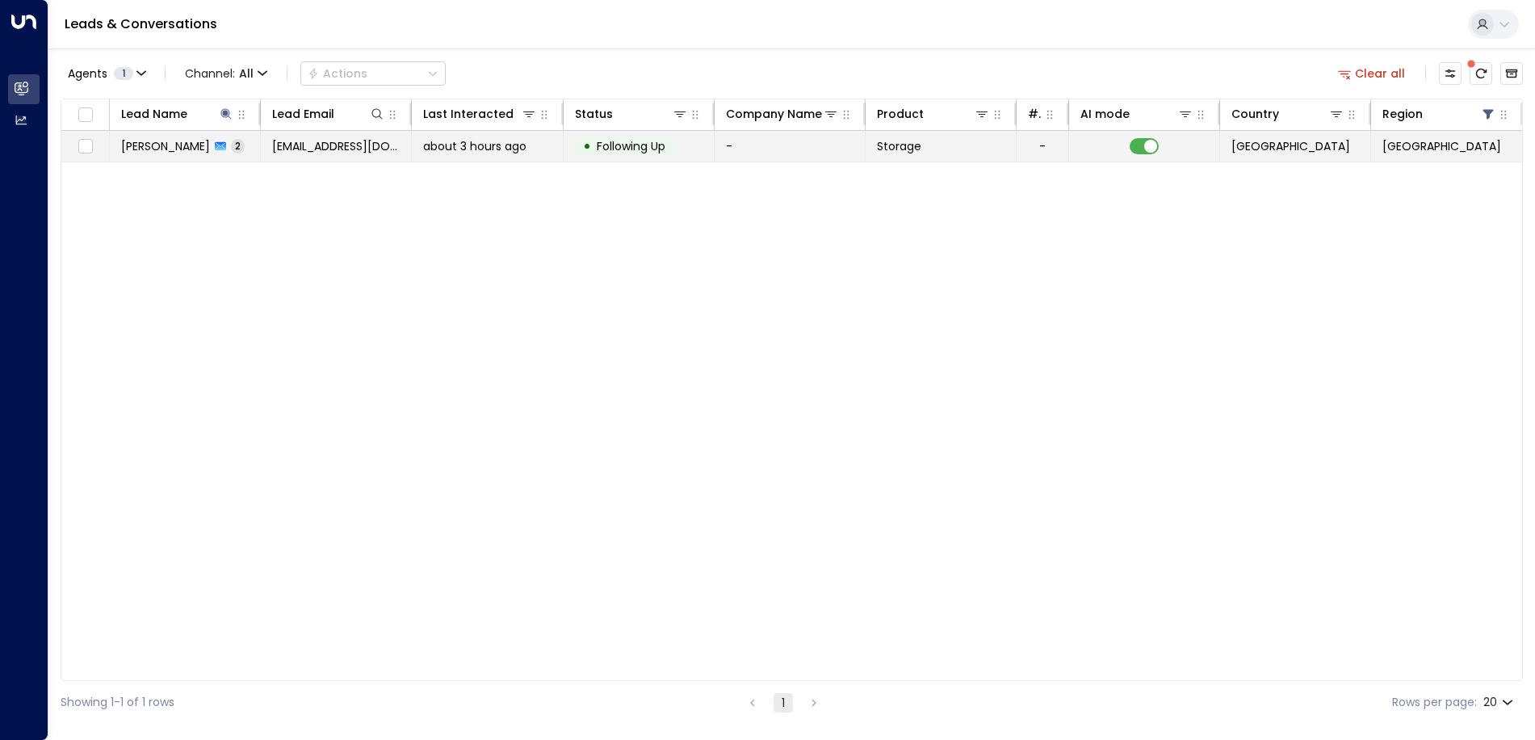
click at [588, 147] on div "•" at bounding box center [587, 145] width 8 height 27
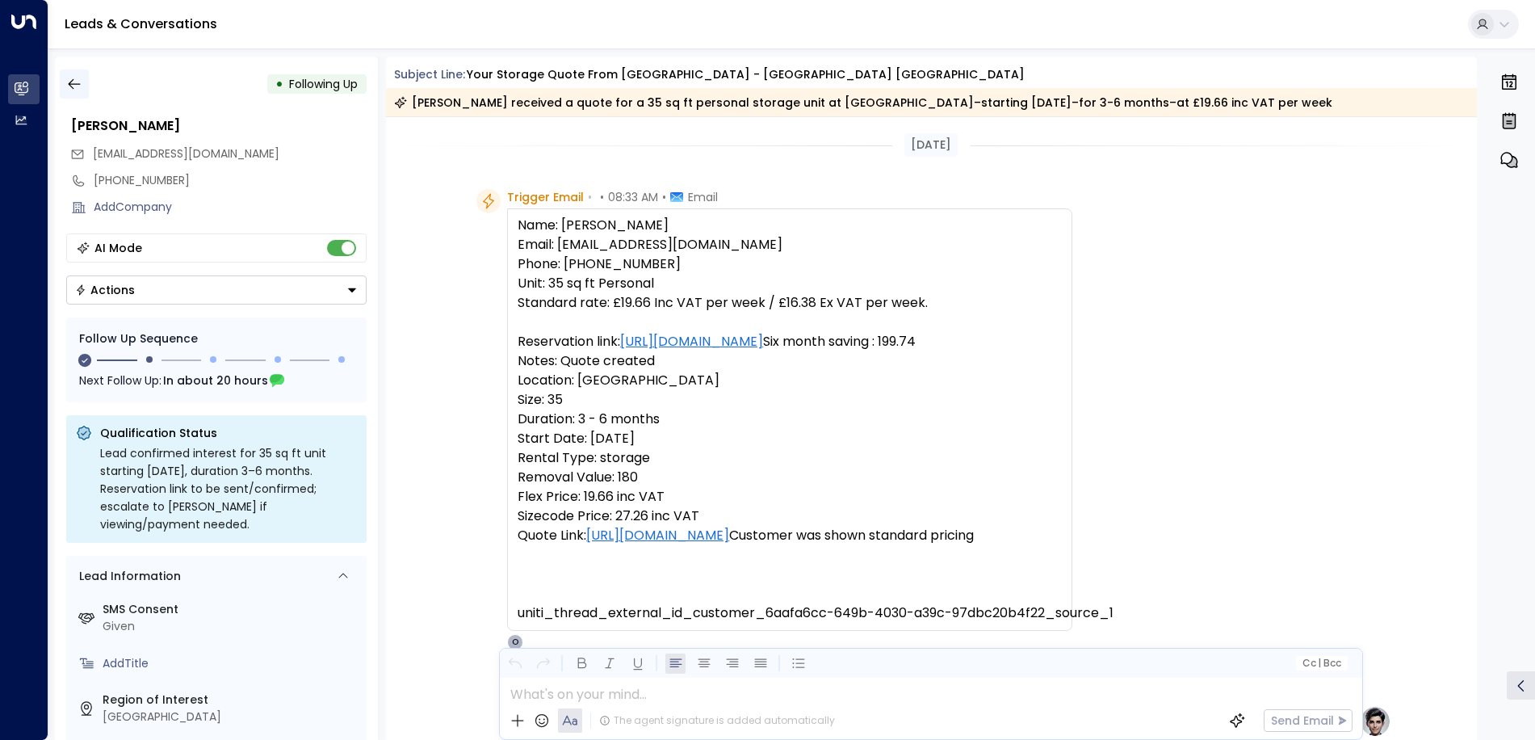
click at [78, 86] on icon "button" at bounding box center [74, 84] width 16 height 16
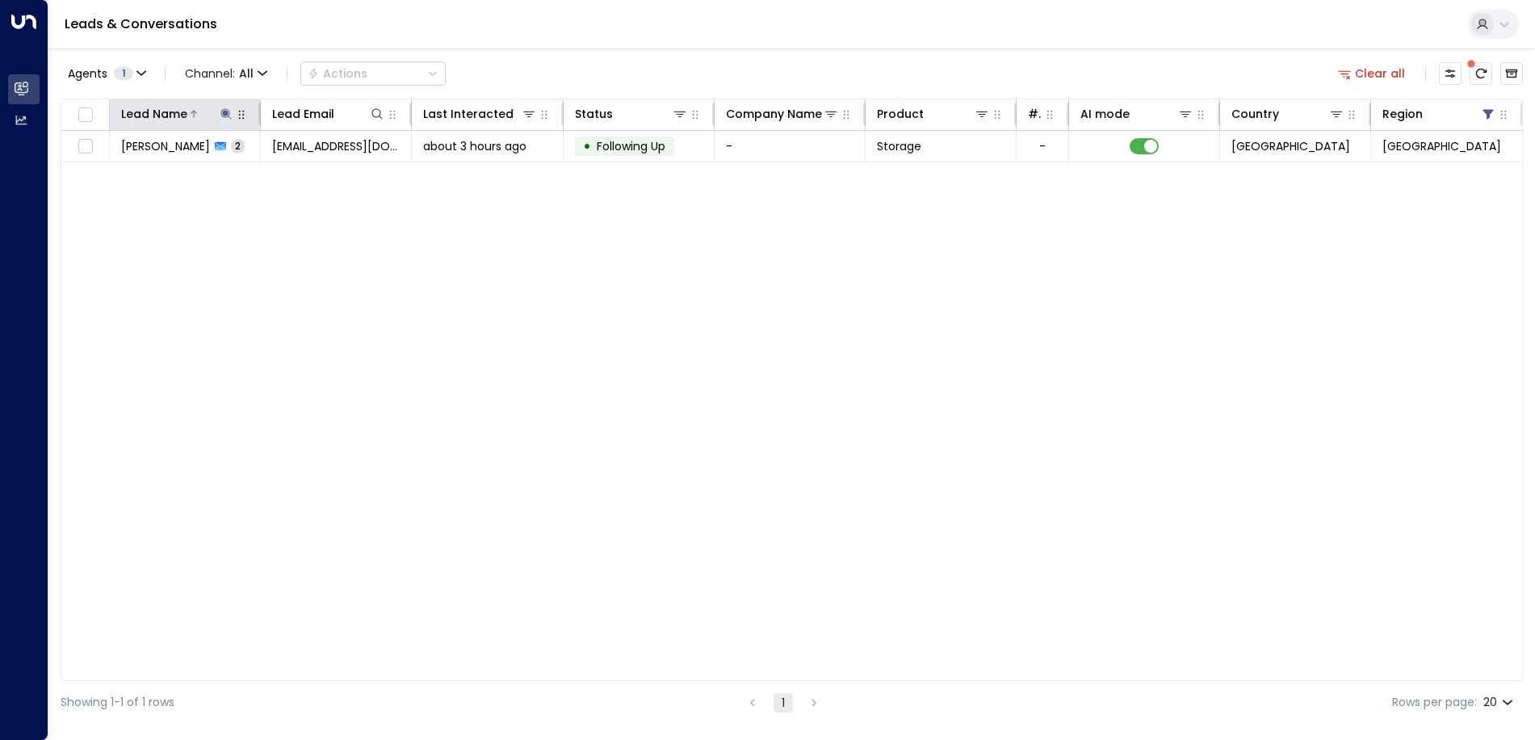
click at [224, 121] on button at bounding box center [226, 114] width 16 height 16
drag, startPoint x: 232, startPoint y: 176, endPoint x: 115, endPoint y: 166, distance: 117.5
click at [115, 166] on input "**********" at bounding box center [216, 172] width 202 height 30
type input "**********"
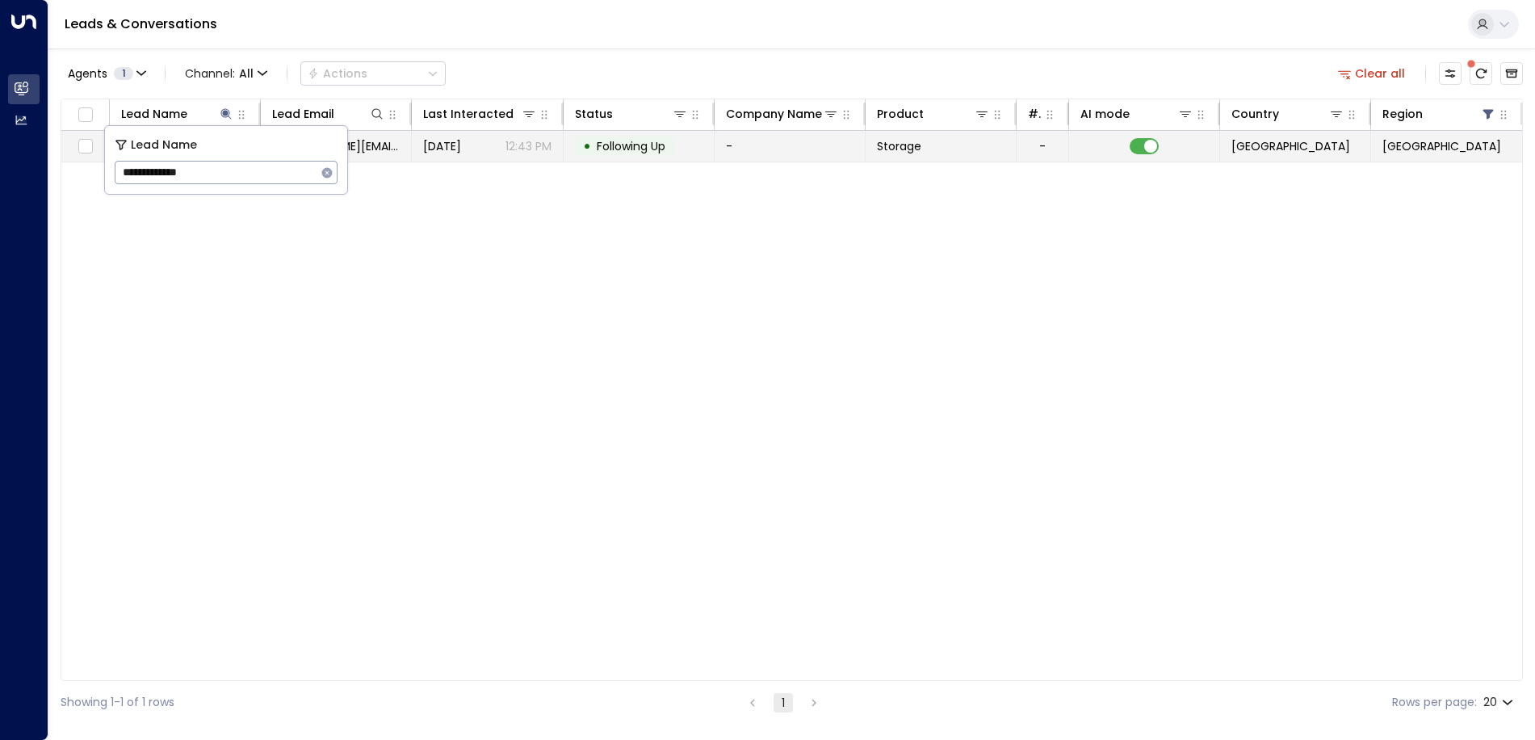
click at [526, 160] on td "[DATE] 12:43 PM" at bounding box center [487, 146] width 151 height 31
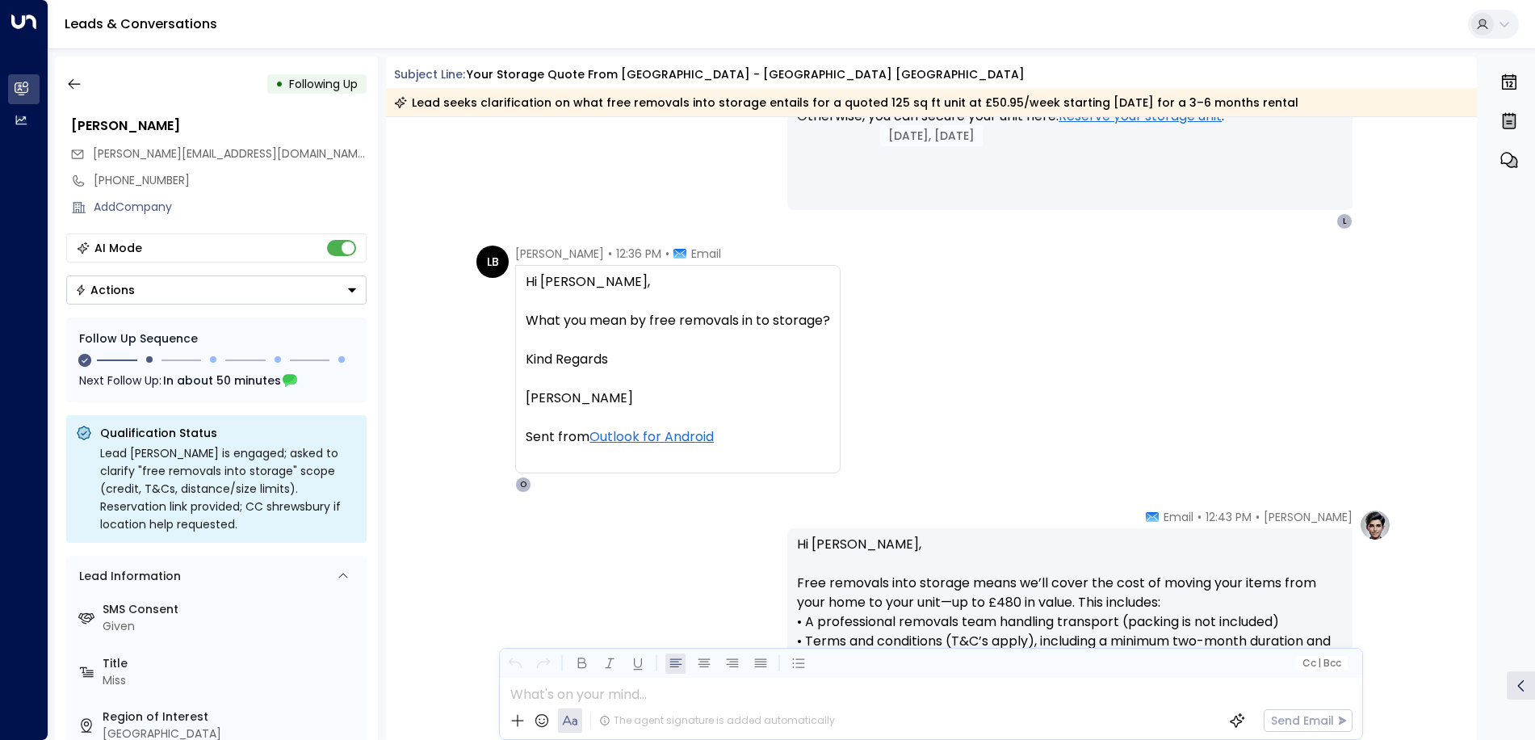
scroll to position [773, 0]
